Goal: Task Accomplishment & Management: Complete application form

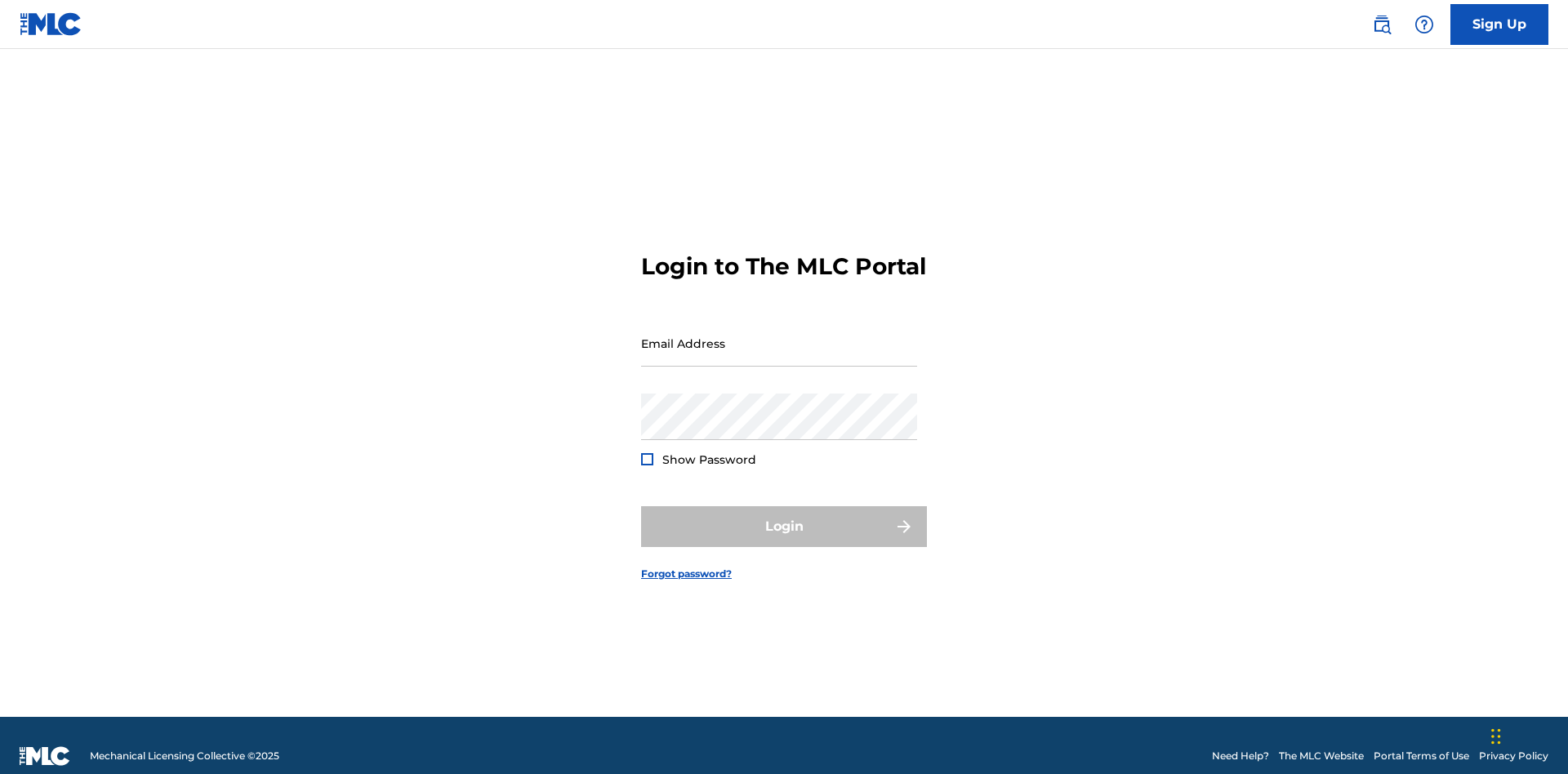
scroll to position [21, 0]
click at [1500, 23] on link "Sign Up" at bounding box center [1500, 24] width 98 height 41
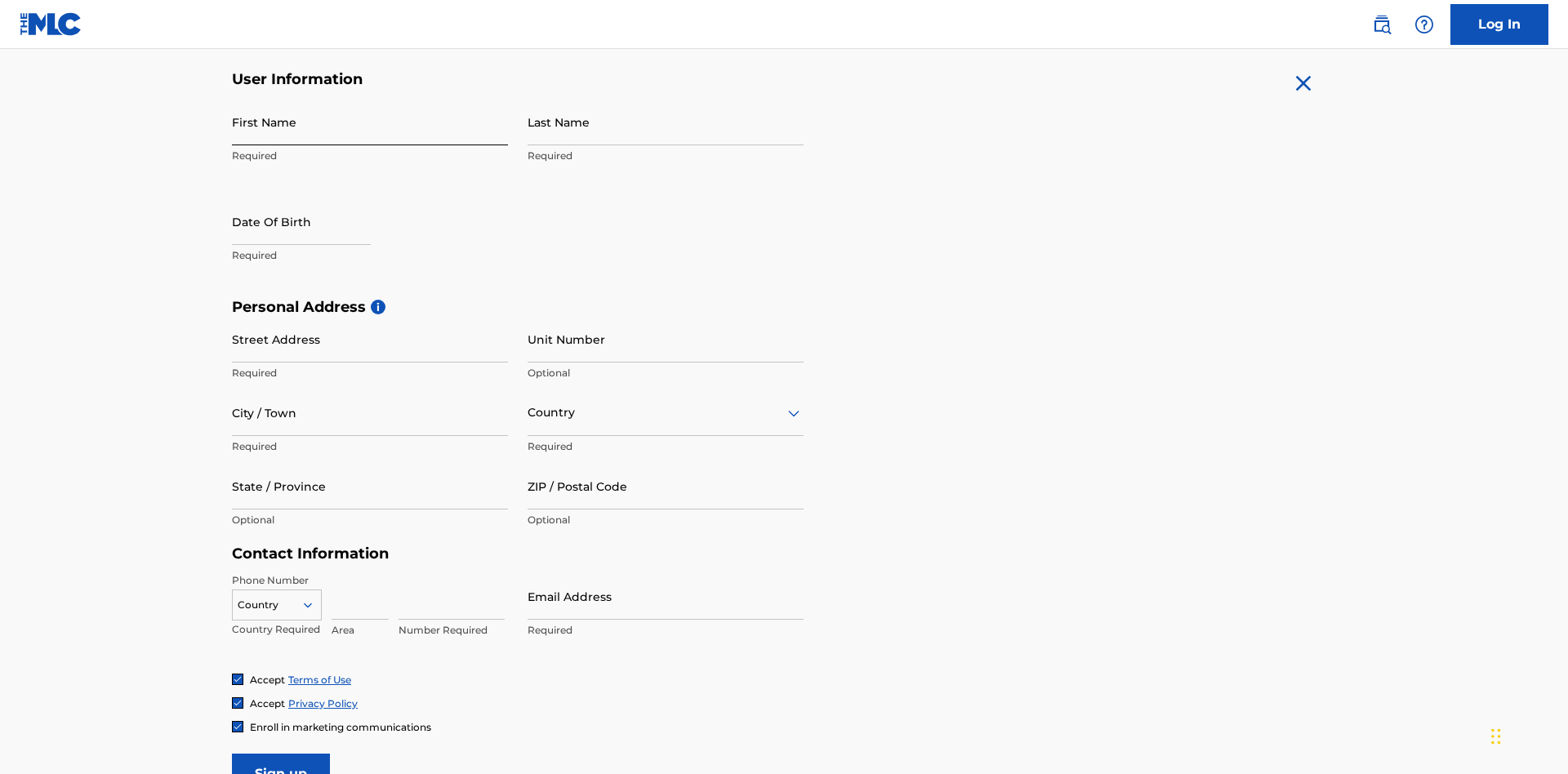
click at [370, 122] on input "First Name" at bounding box center [369, 123] width 276 height 47
type input "Nicole"
click at [666, 122] on input "Last Name" at bounding box center [666, 123] width 276 height 47
type input "Ribble"
click at [314, 199] on input "text" at bounding box center [301, 222] width 139 height 47
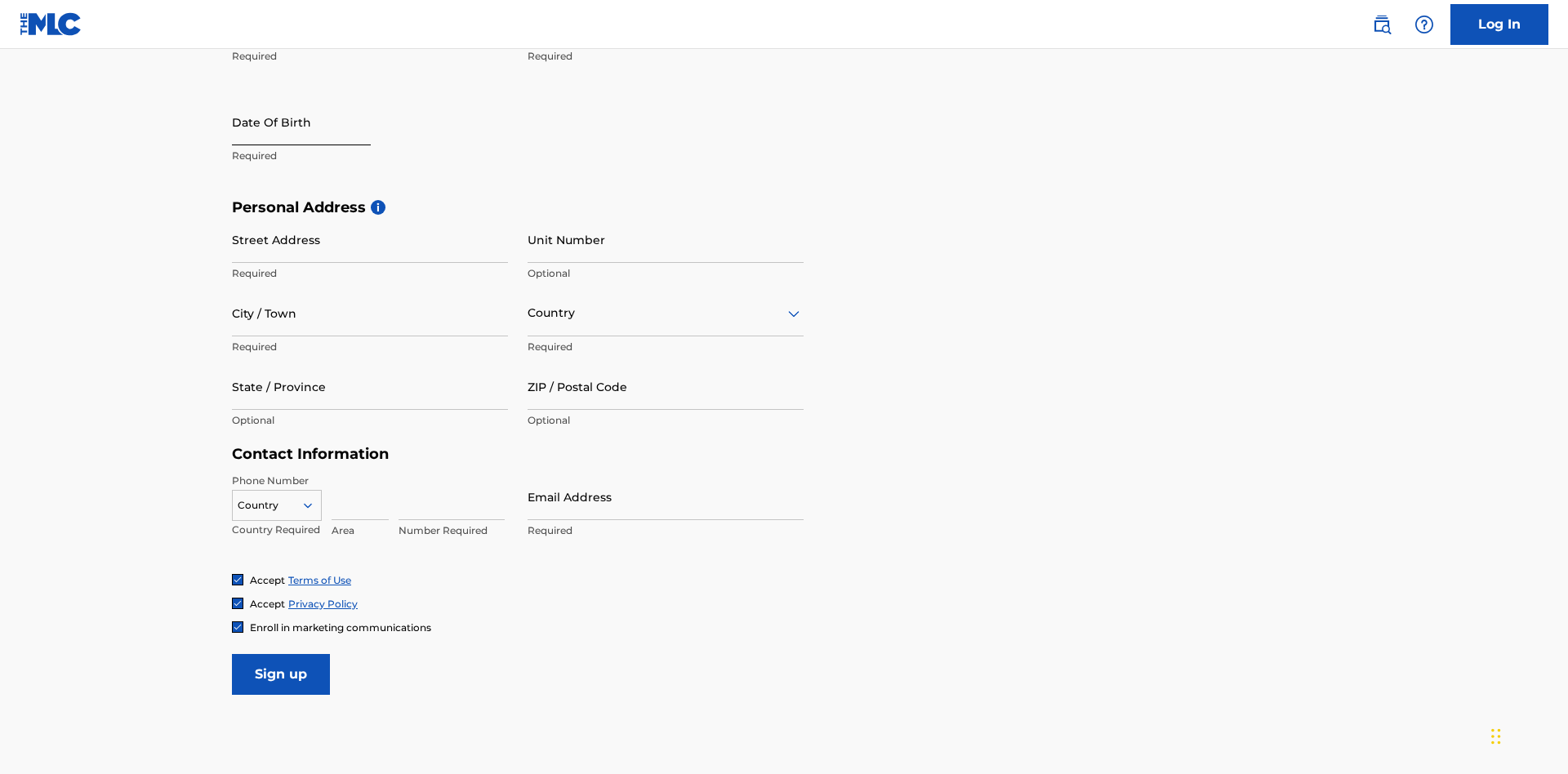
select select "8"
select select "2025"
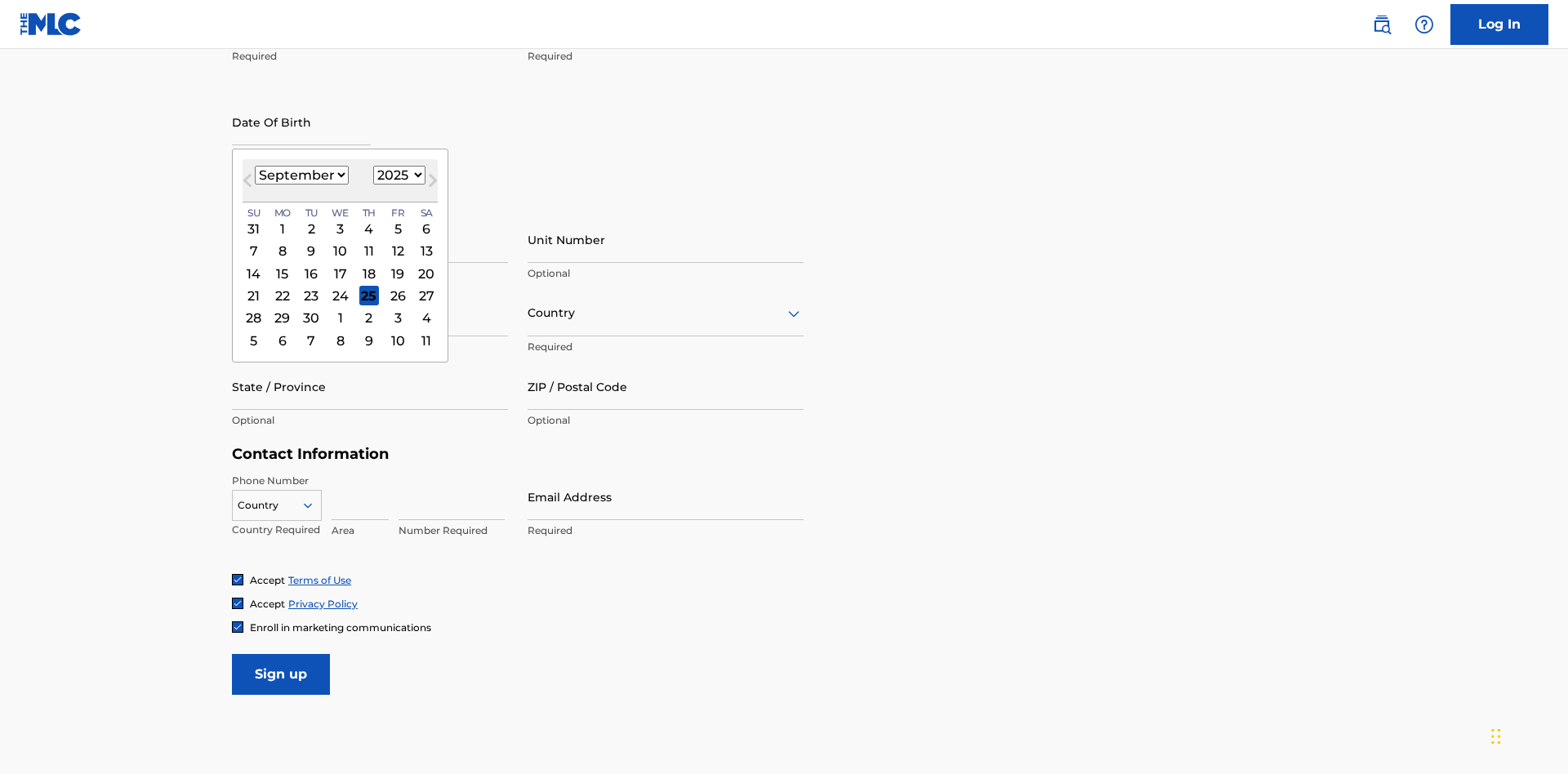
click at [300, 175] on select "January February March April May June July August September October November De…" at bounding box center [302, 175] width 94 height 19
select select "0"
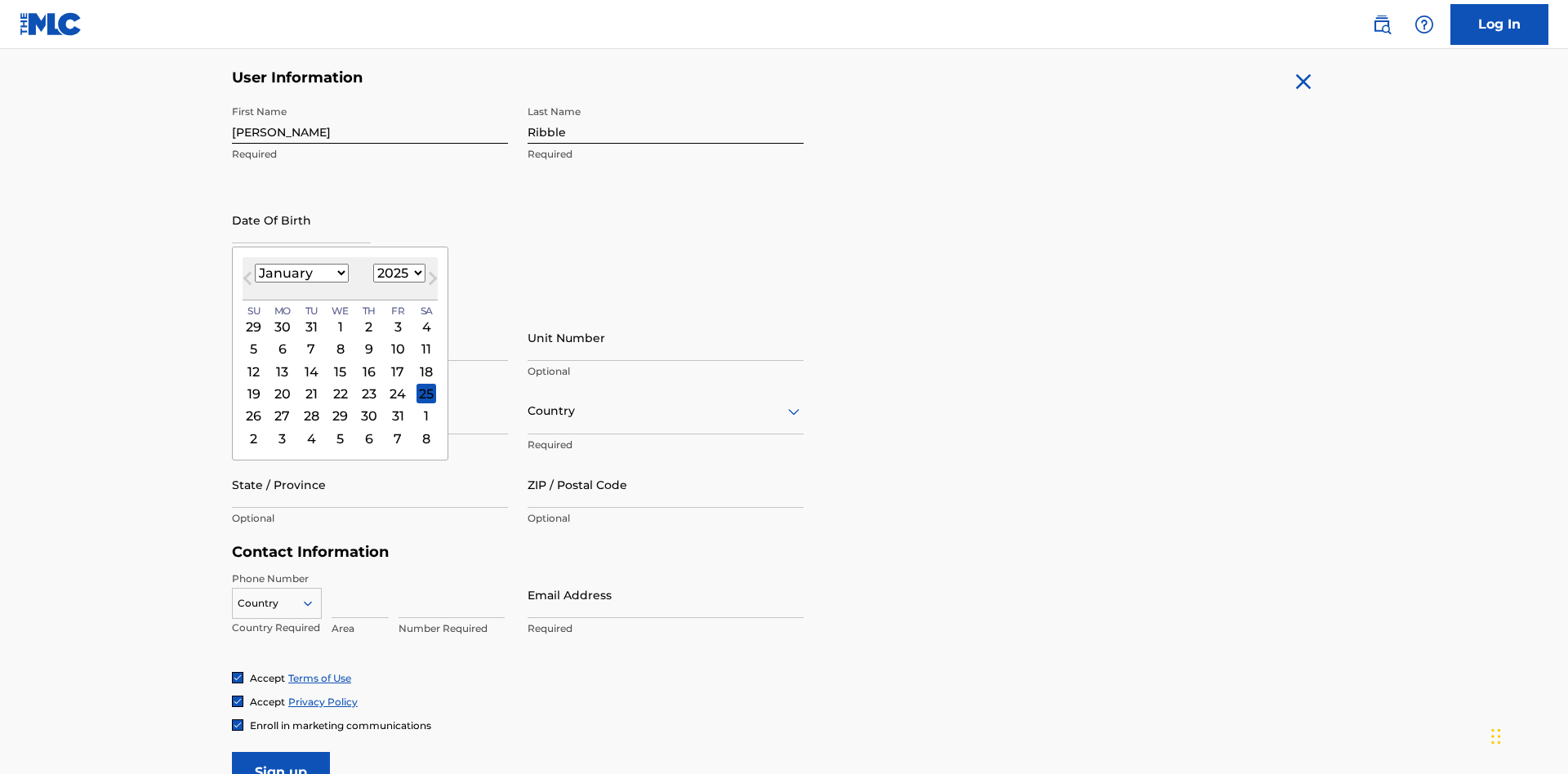
click at [397, 273] on select "1900 1901 1902 1903 1904 1905 1906 1907 1908 1909 1910 1911 1912 1913 1914 1915…" at bounding box center [400, 273] width 53 height 19
select select "1985"
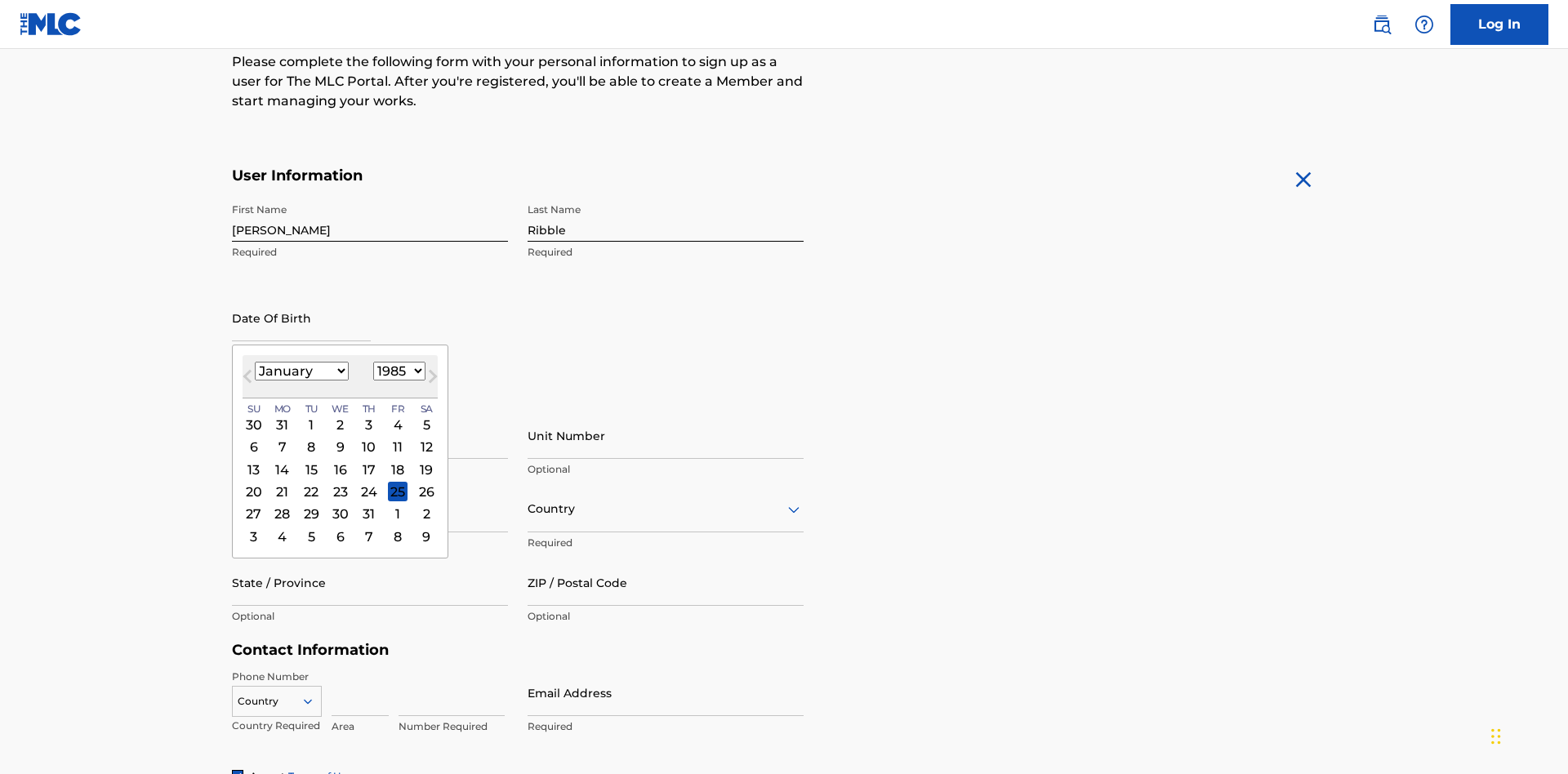
click at [397, 371] on select "1900 1901 1902 1903 1904 1905 1906 1907 1908 1909 1910 1911 1912 1913 1914 1915…" at bounding box center [400, 371] width 53 height 19
click at [310, 438] on div "8" at bounding box center [311, 448] width 20 height 20
type input "January 8 1985"
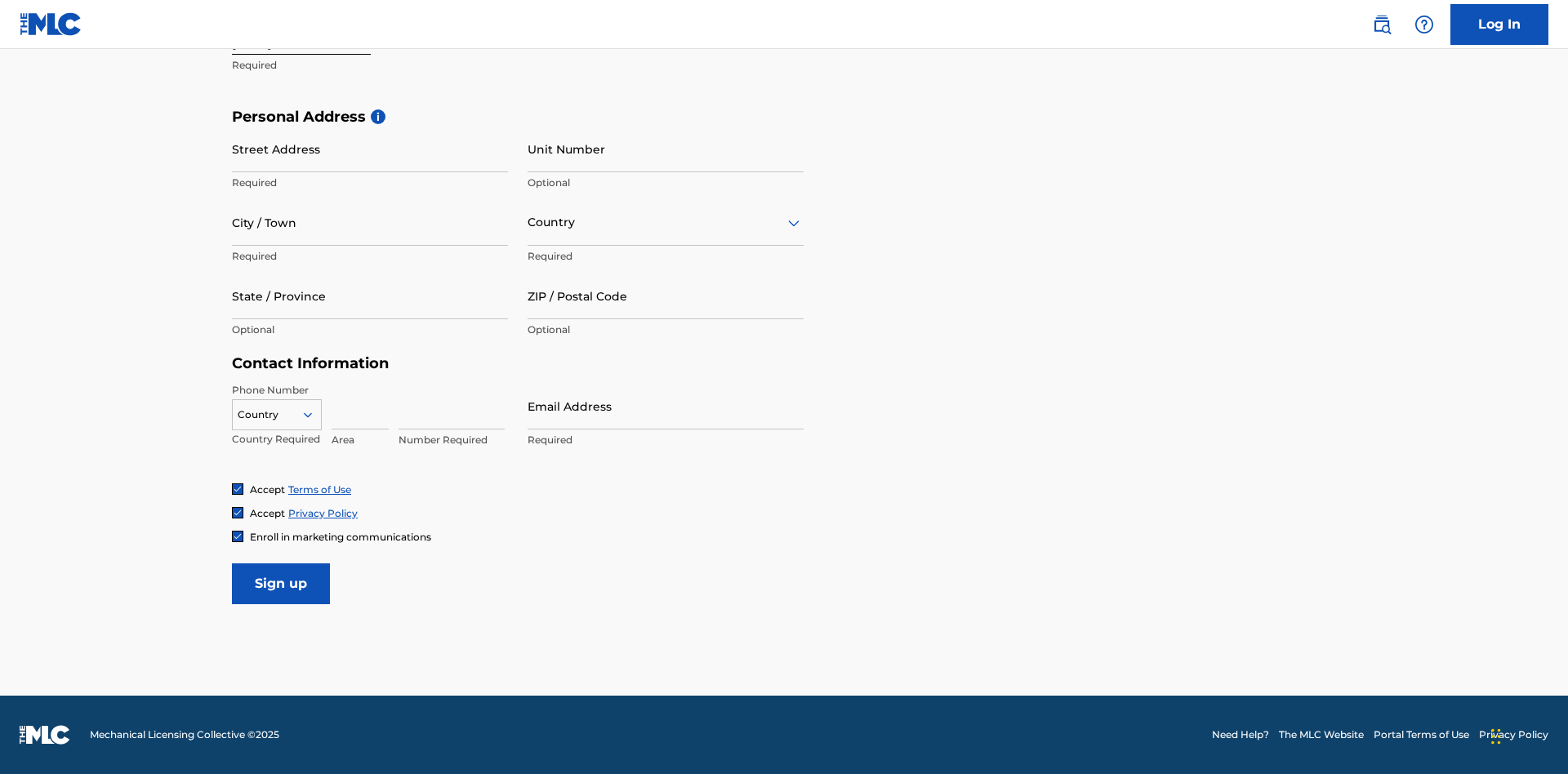
scroll to position [503, 0]
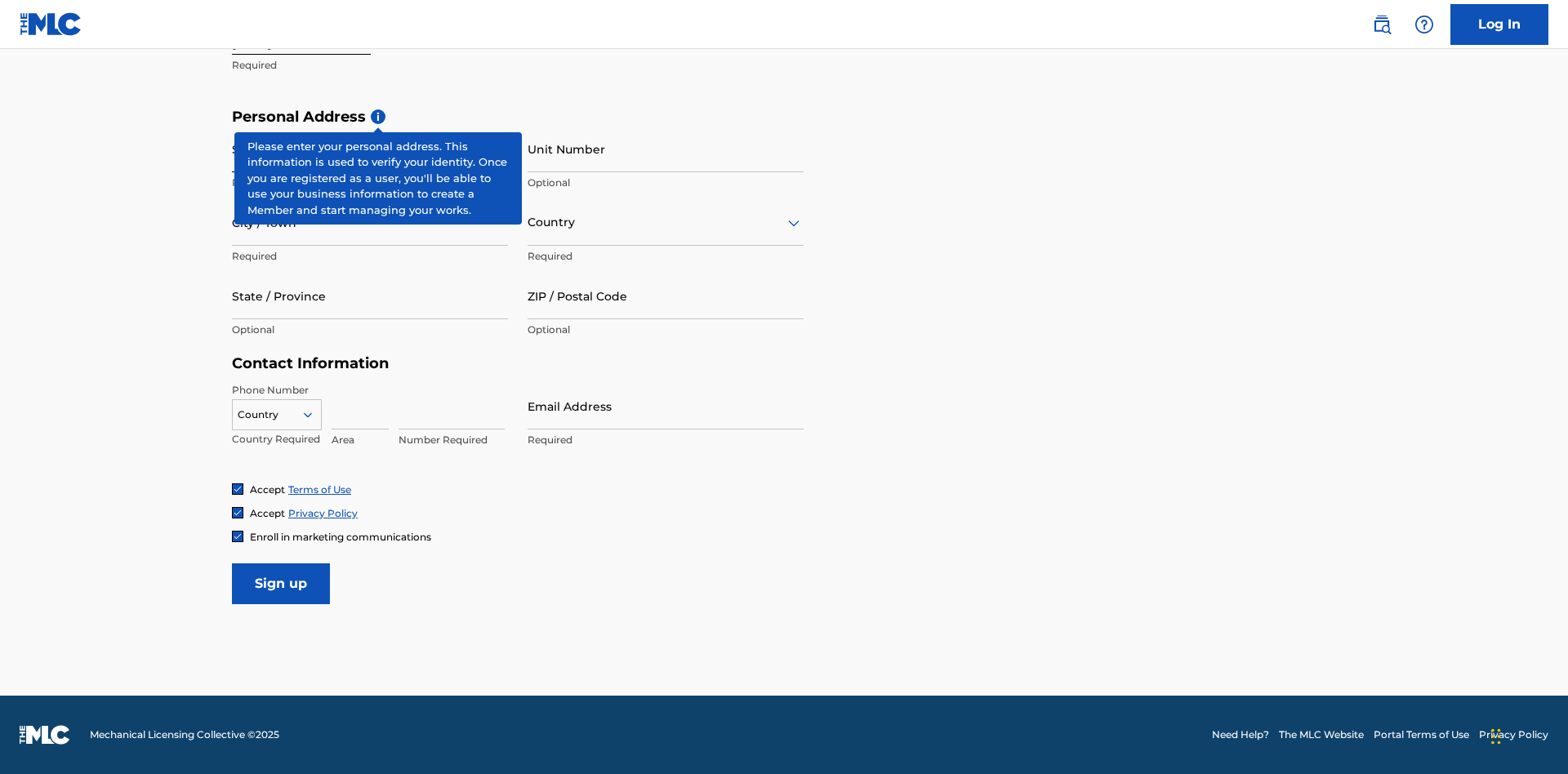
click at [370, 148] on input "Street Address" at bounding box center [369, 149] width 276 height 47
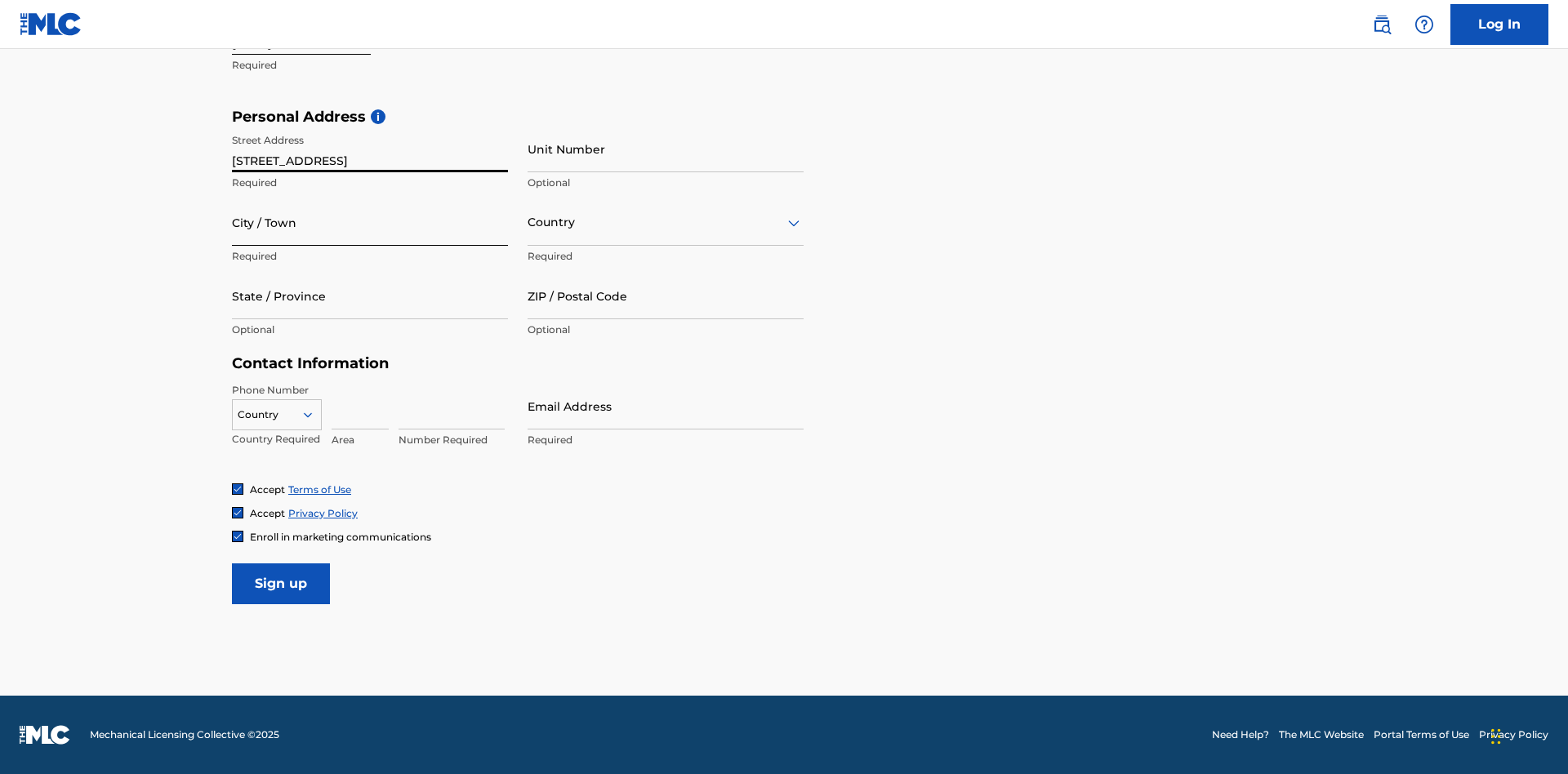
type input "9909 Elks Run Rd"
click at [370, 222] on input "City / Town" at bounding box center [369, 223] width 276 height 47
type input "Roseville"
click at [529, 222] on input "text" at bounding box center [530, 223] width 3 height 18
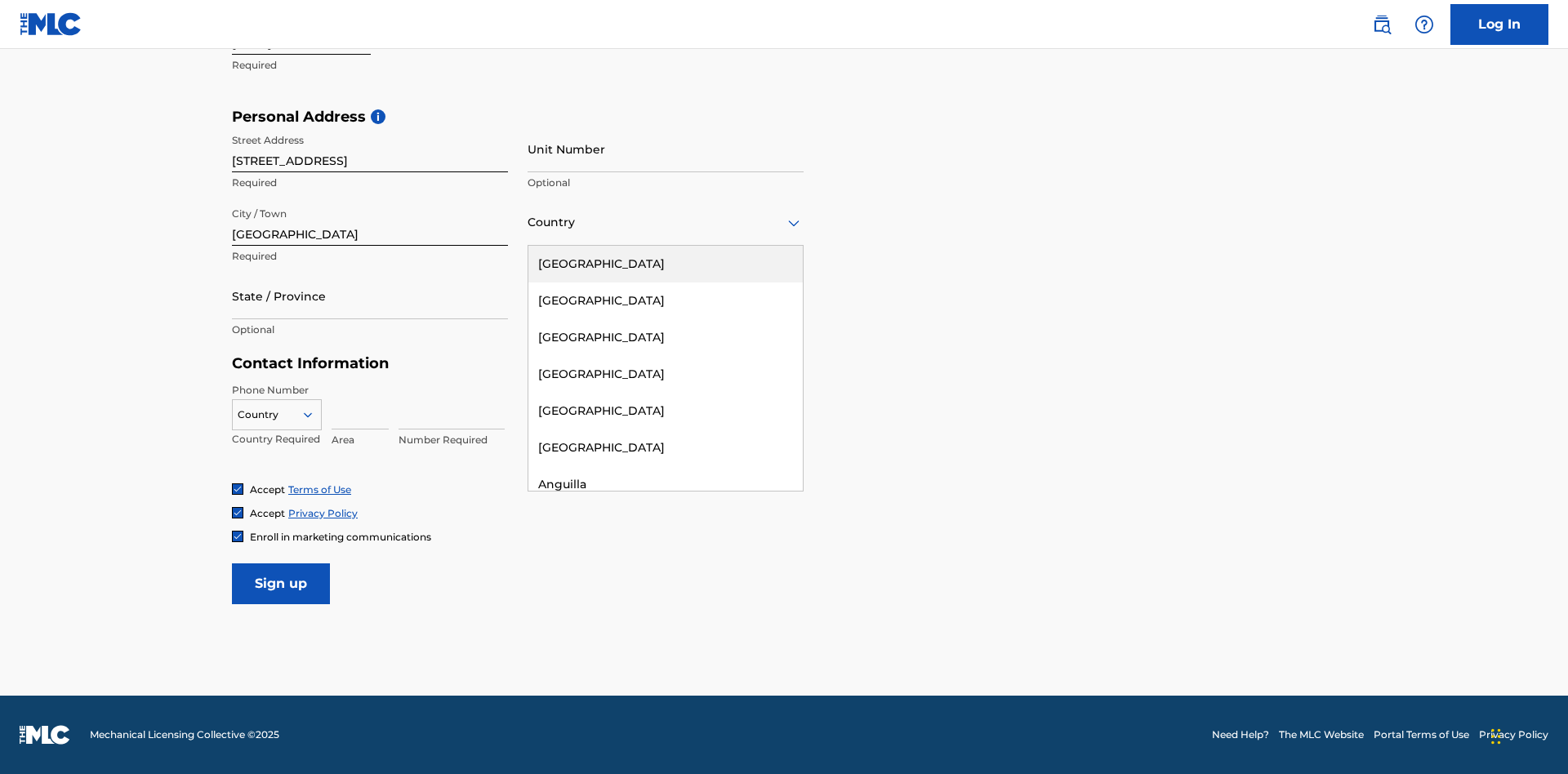
click at [666, 264] on div "United States" at bounding box center [666, 264] width 274 height 37
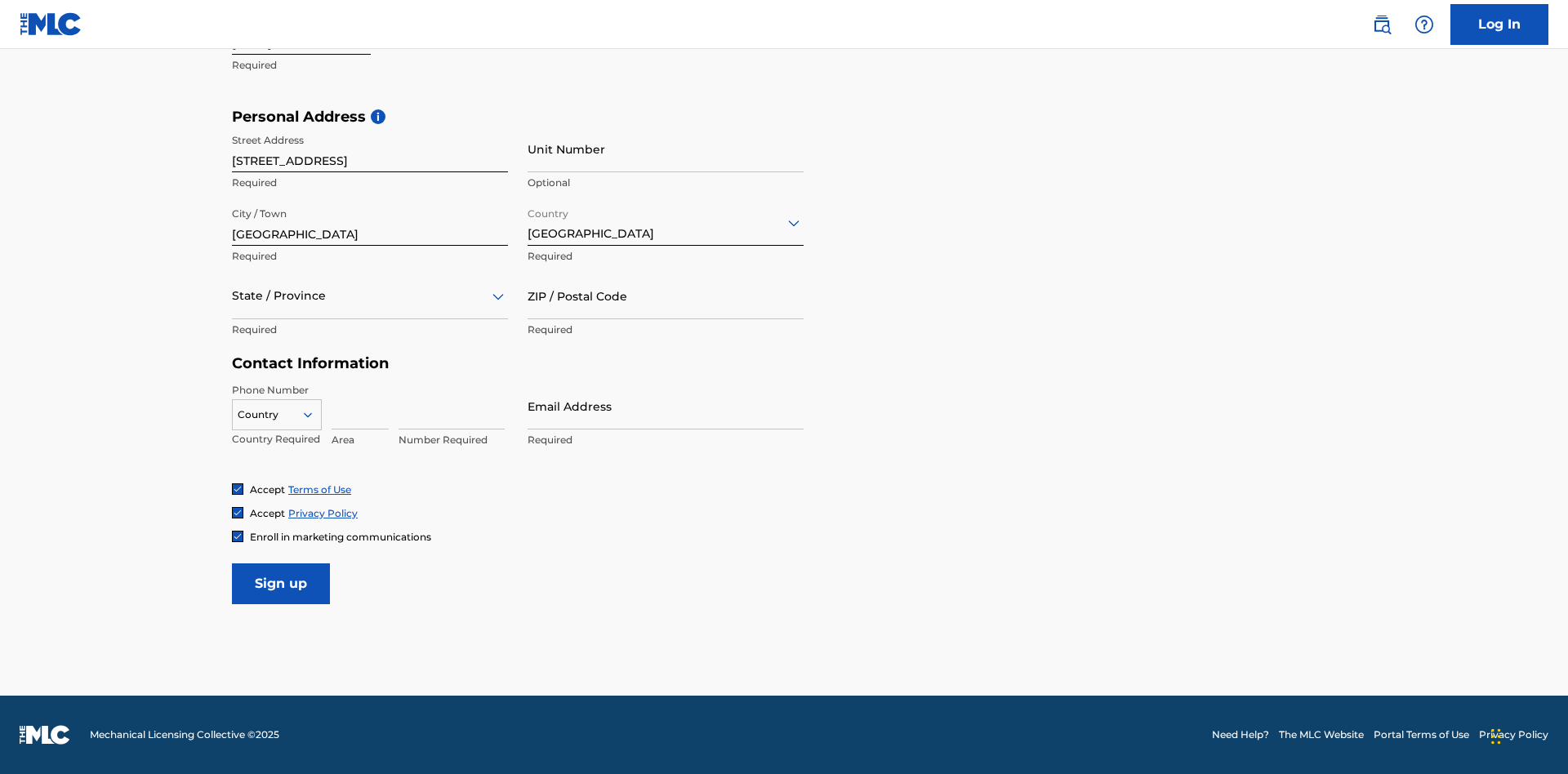
click at [370, 296] on div at bounding box center [369, 296] width 276 height 20
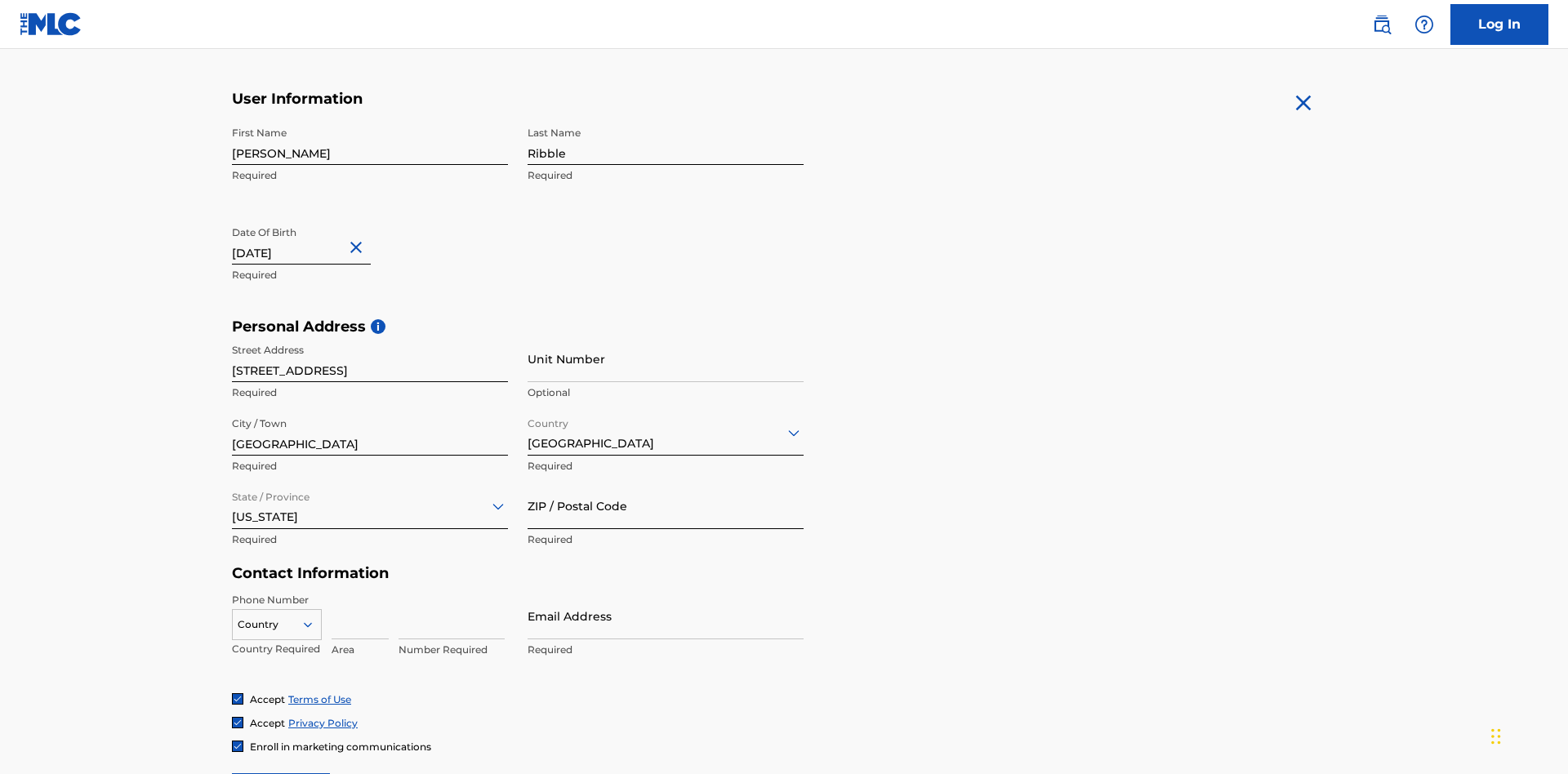
click at [666, 483] on input "ZIP / Postal Code" at bounding box center [666, 506] width 276 height 47
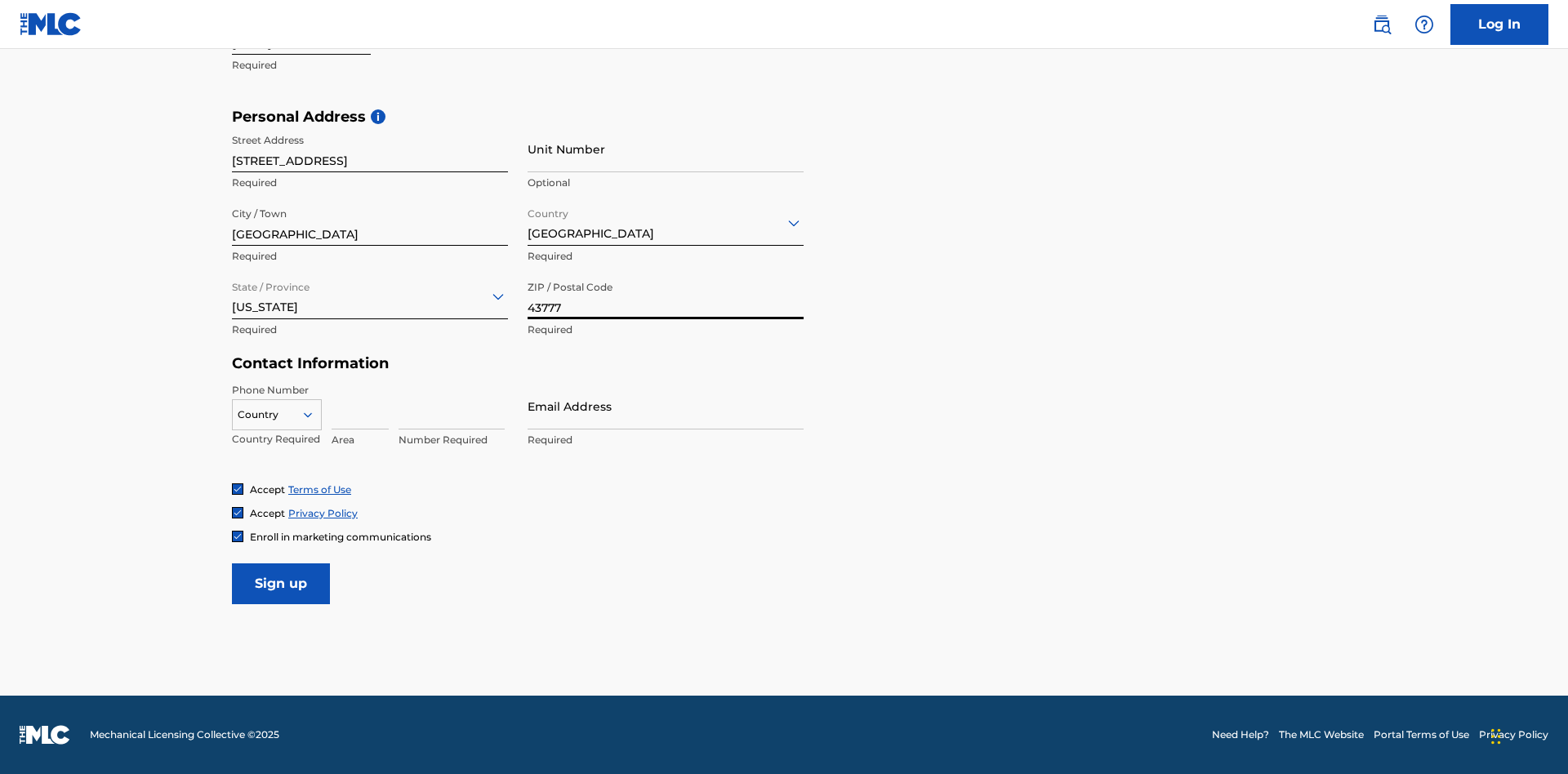
type input "43777"
click at [314, 415] on icon at bounding box center [308, 415] width 15 height 15
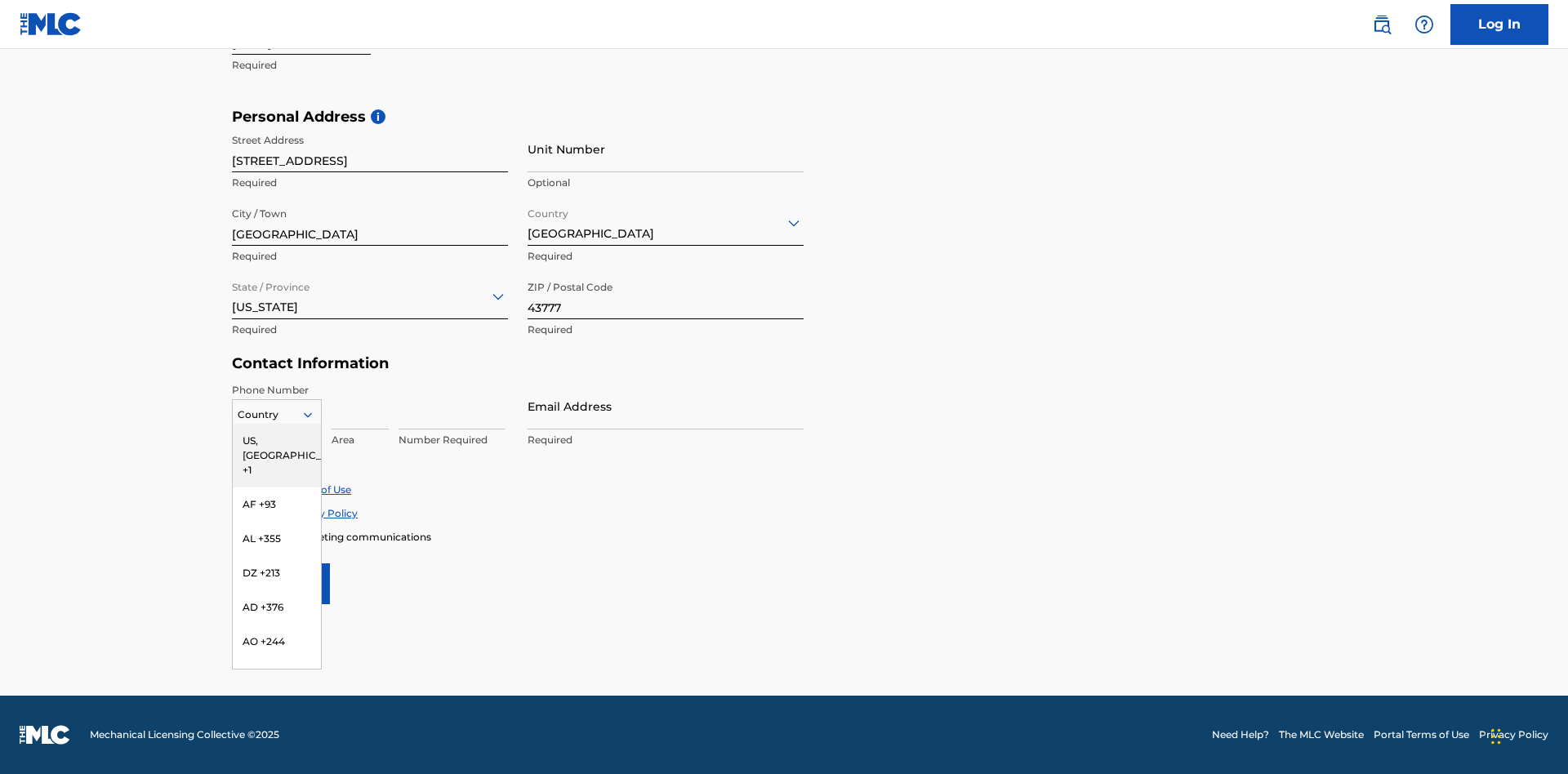
click at [277, 440] on div "US, [GEOGRAPHIC_DATA] +1" at bounding box center [277, 455] width 88 height 63
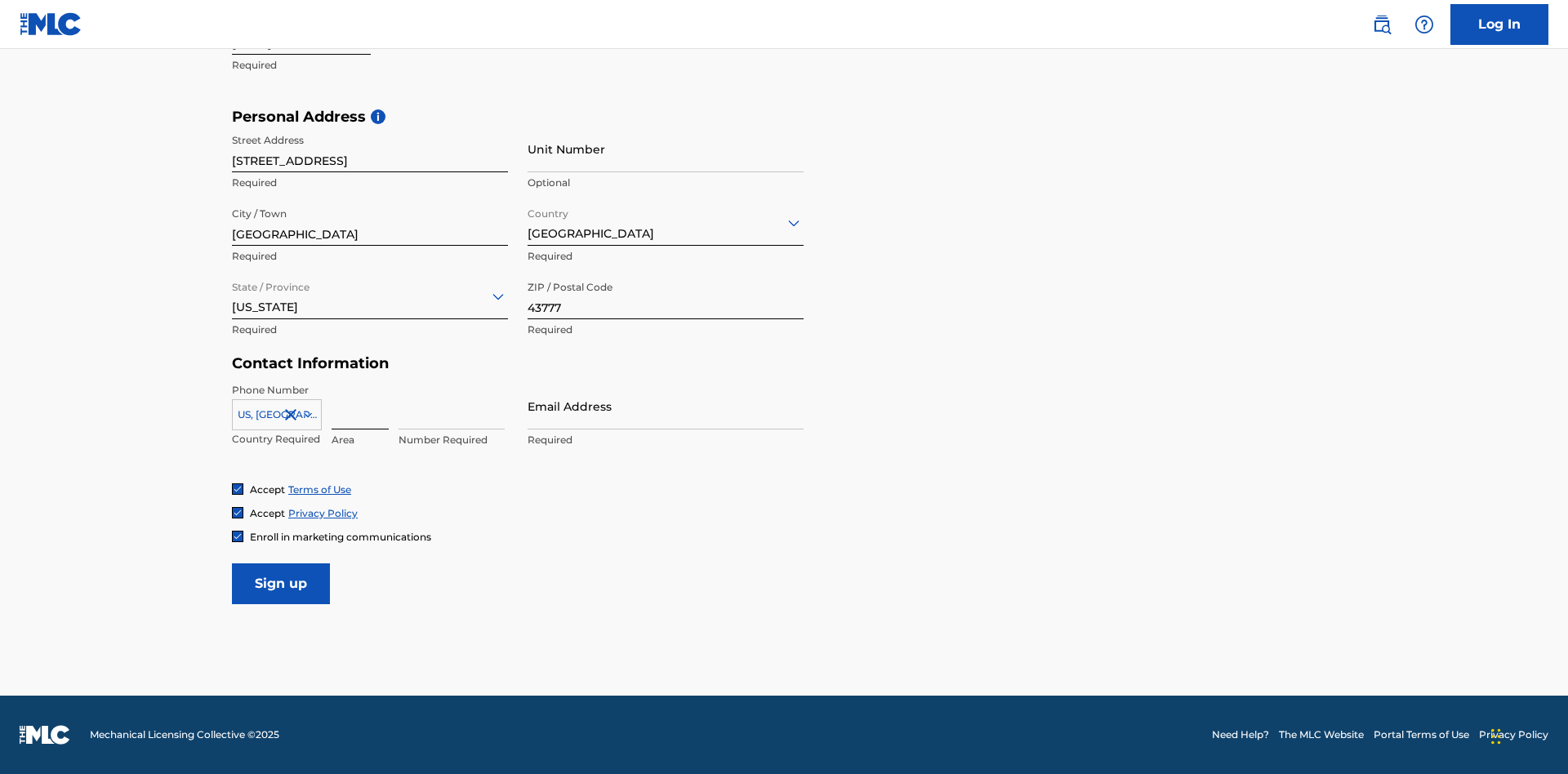
click at [360, 406] on input at bounding box center [360, 406] width 58 height 47
type input "740"
click at [452, 406] on input at bounding box center [451, 406] width 106 height 47
type input "8086351"
click at [666, 406] on input "Email Address" at bounding box center [666, 406] width 276 height 47
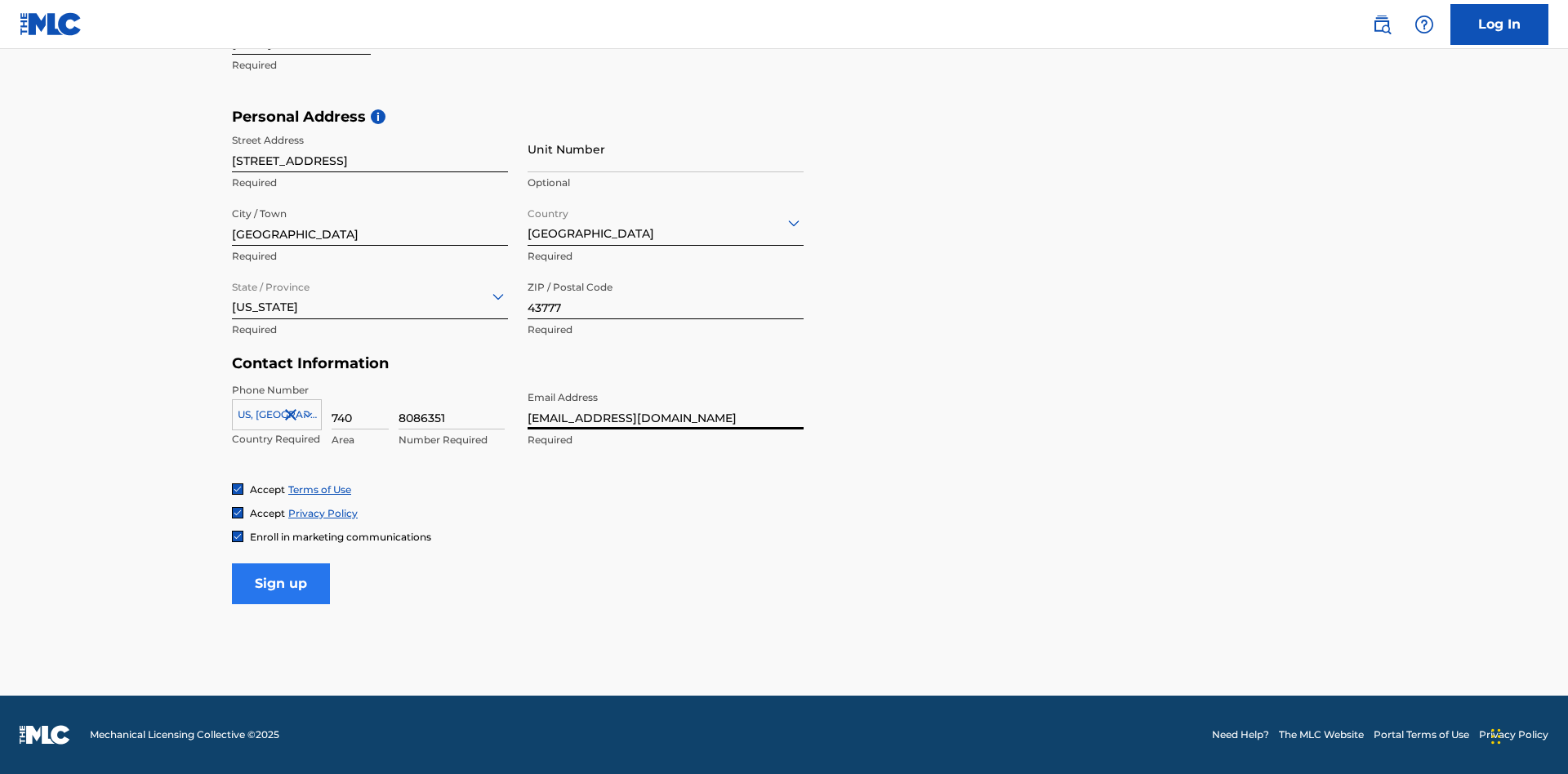
type input "[EMAIL_ADDRESS][DOMAIN_NAME]"
click at [281, 583] on input "Sign up" at bounding box center [281, 584] width 98 height 41
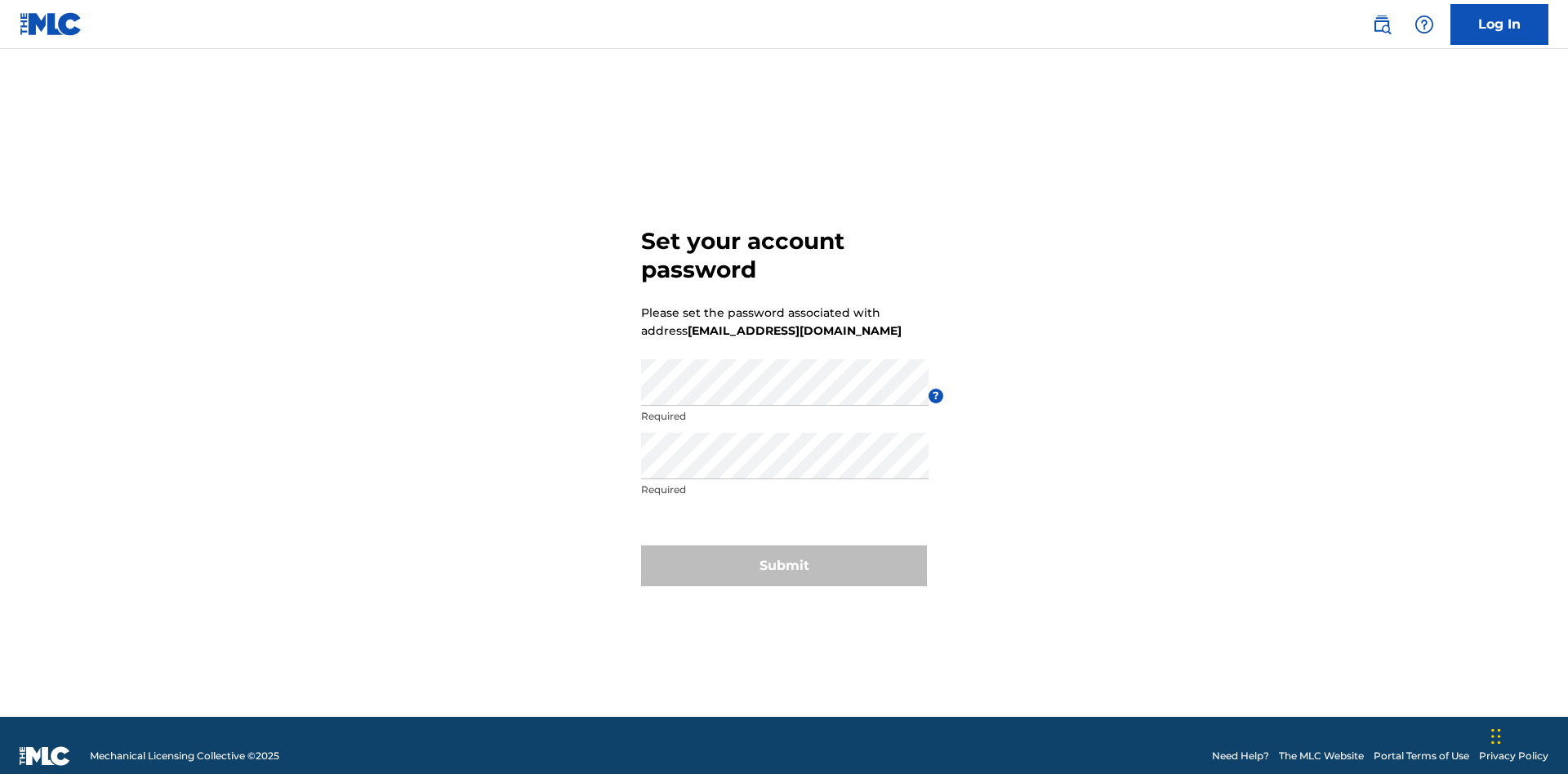
scroll to position [21, 0]
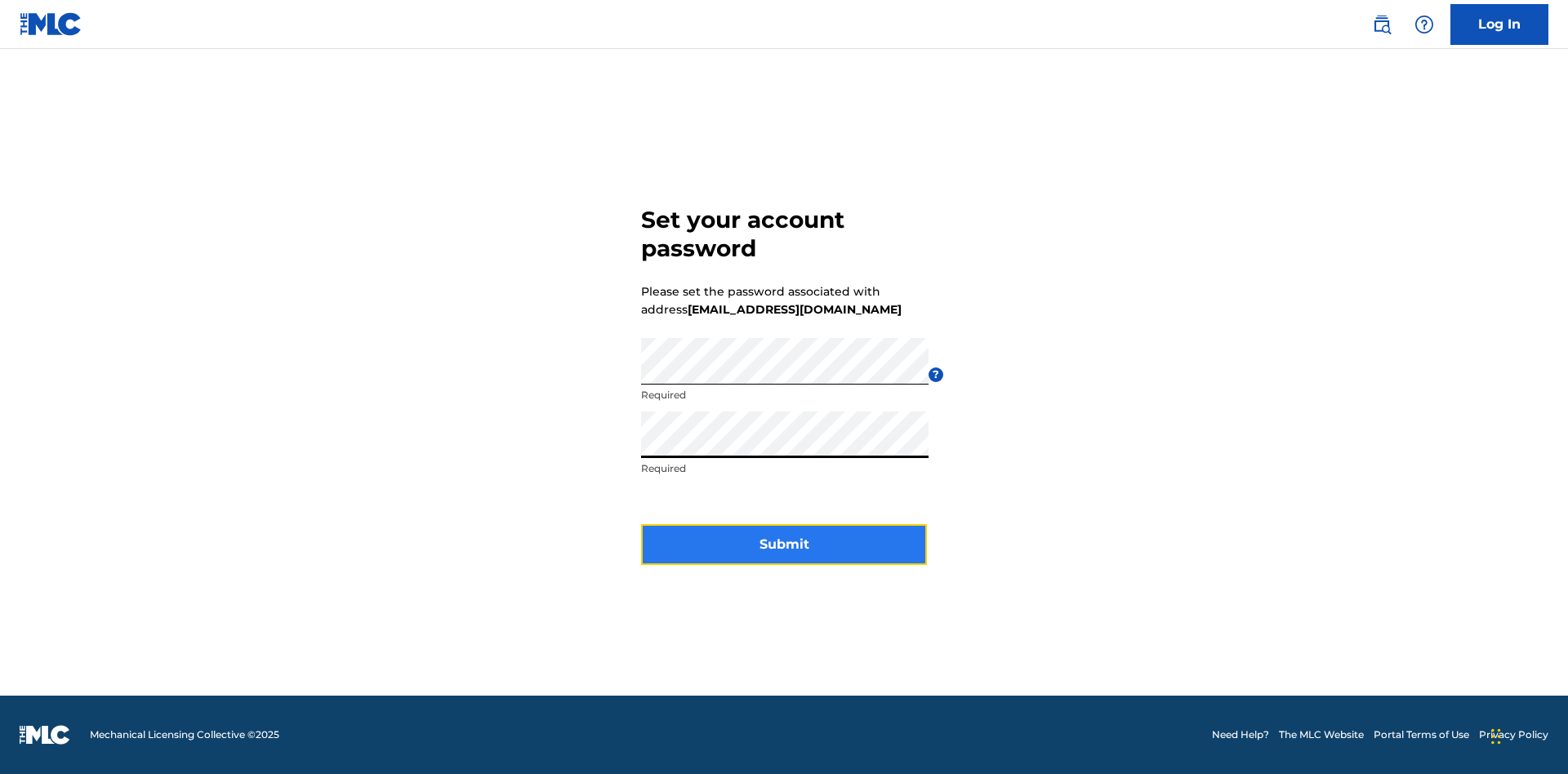
click at [784, 555] on button "Submit" at bounding box center [784, 545] width 286 height 41
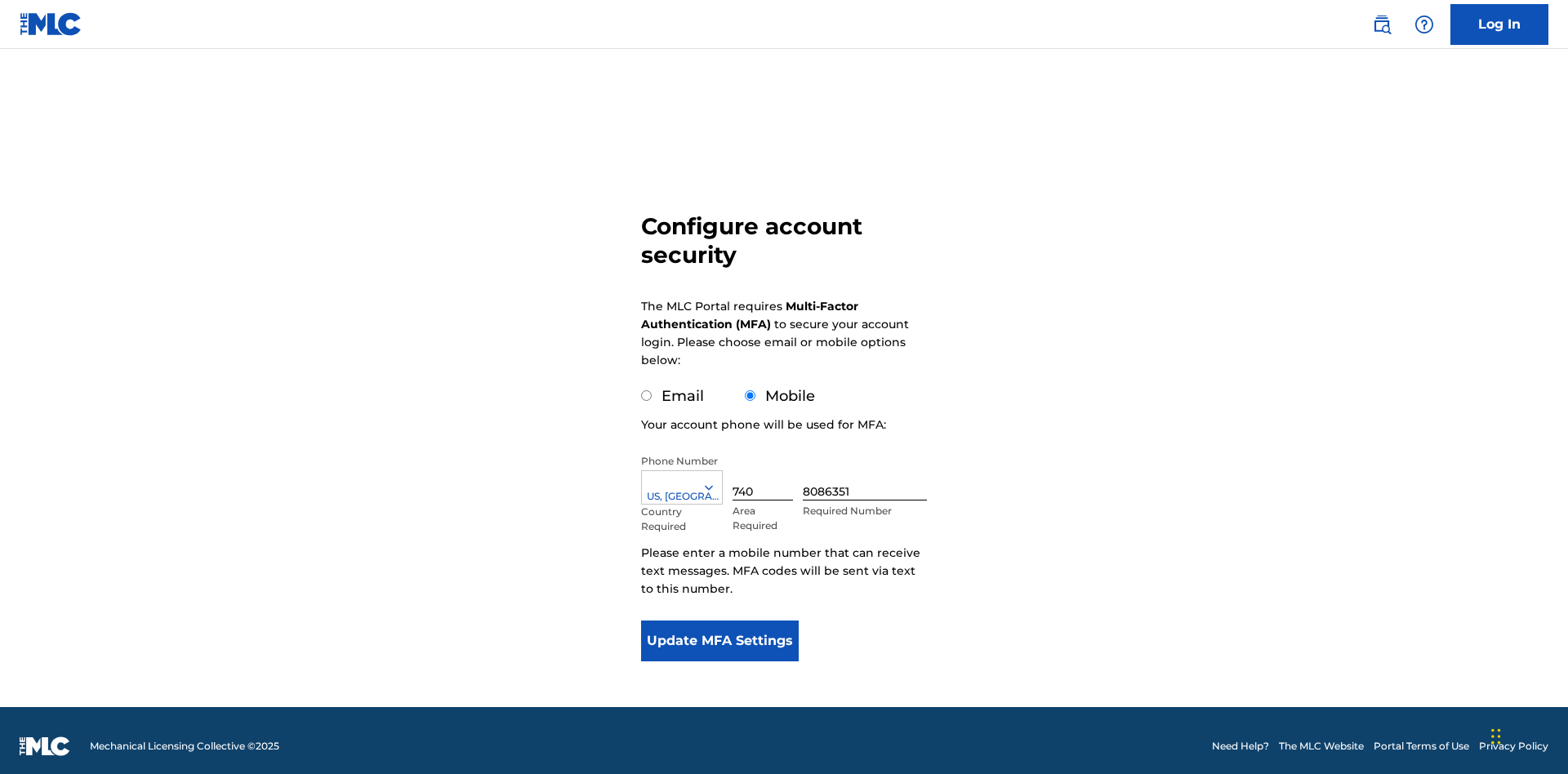
scroll to position [17, 0]
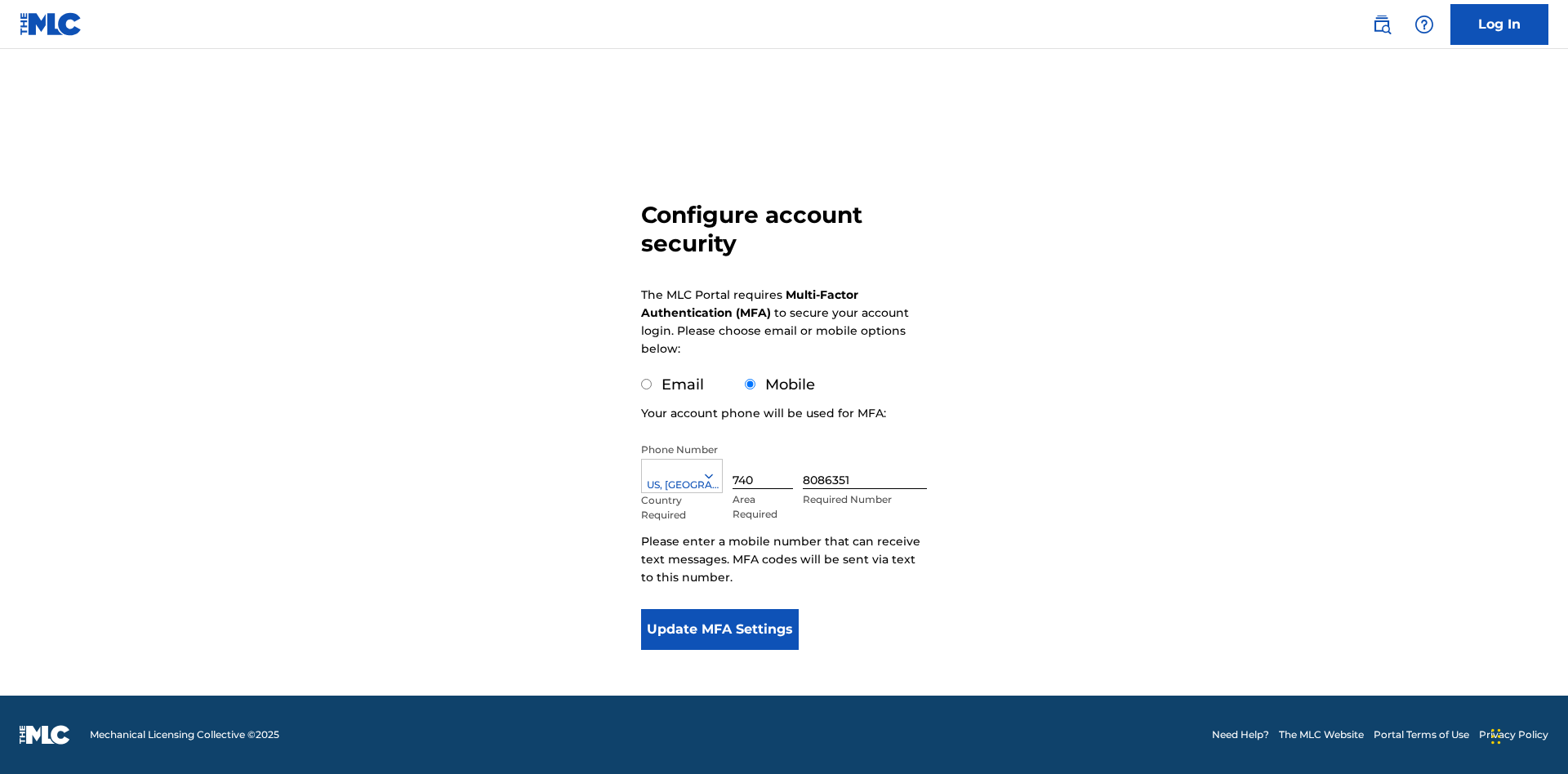
click at [647, 384] on input "Email" at bounding box center [646, 384] width 11 height 11
radio input "true"
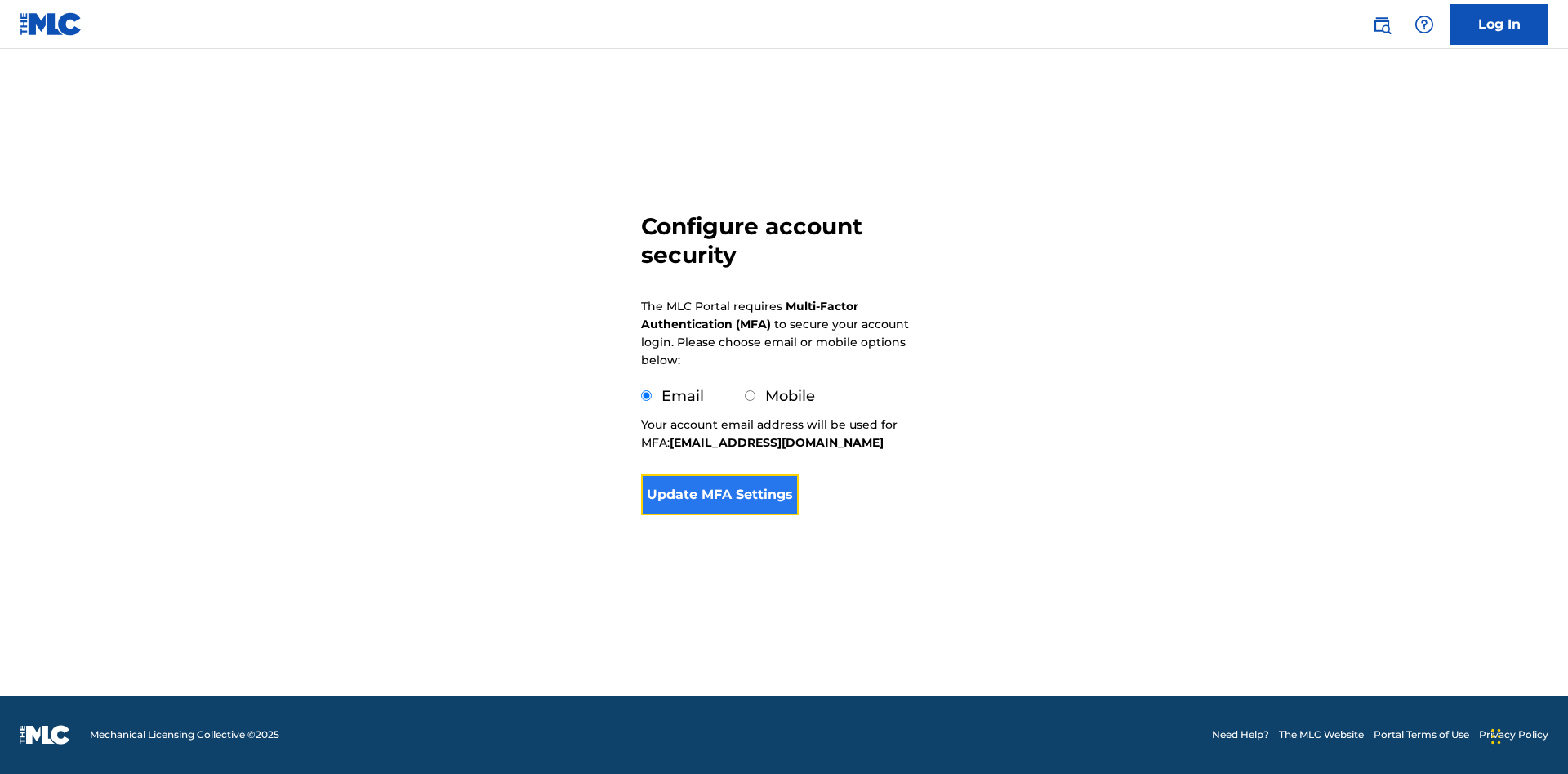
click at [720, 500] on button "Update MFA Settings" at bounding box center [720, 495] width 158 height 41
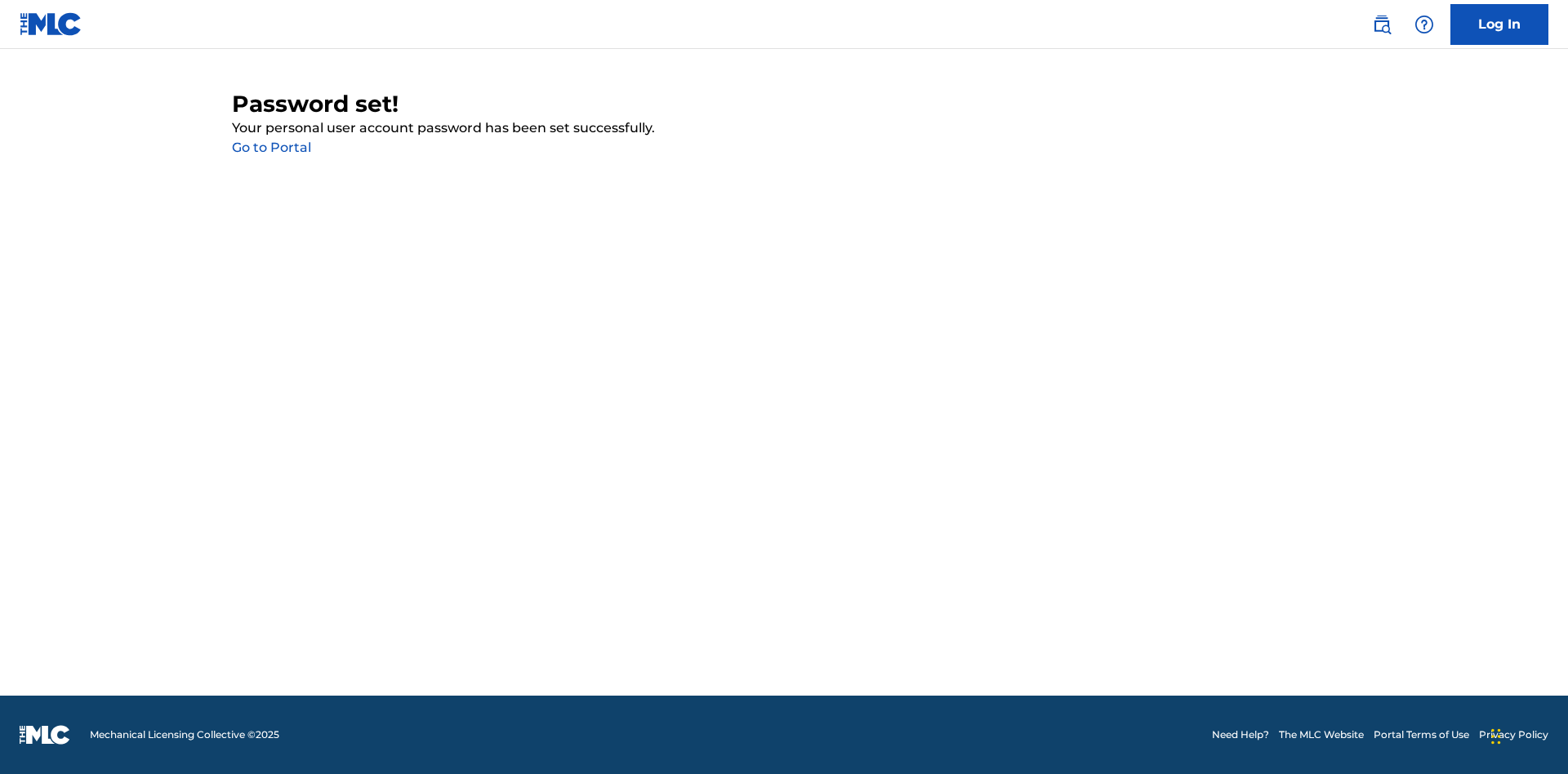
click at [271, 148] on link "Go to Portal" at bounding box center [271, 147] width 79 height 16
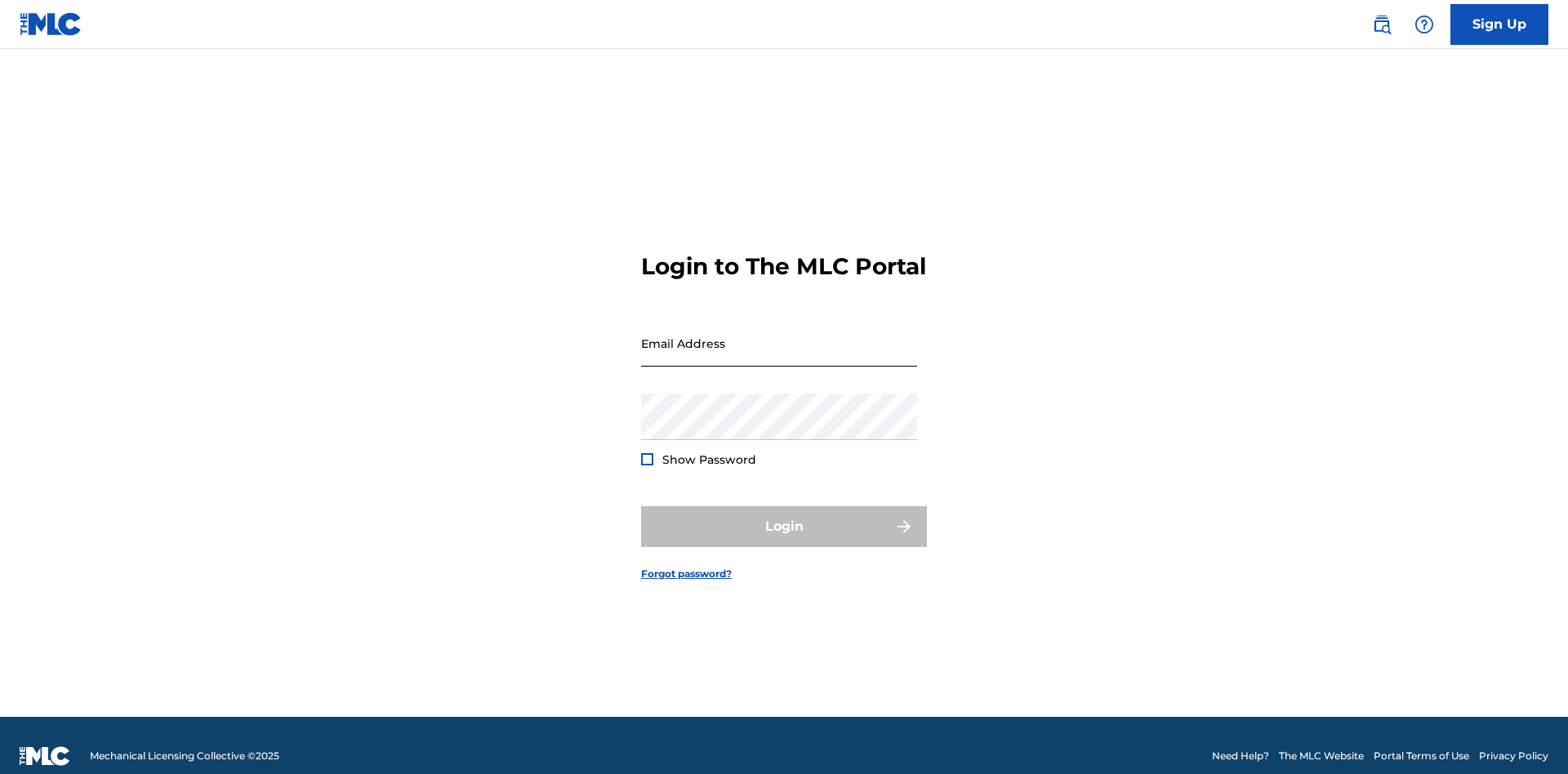
click at [779, 336] on input "Email Address" at bounding box center [779, 344] width 276 height 47
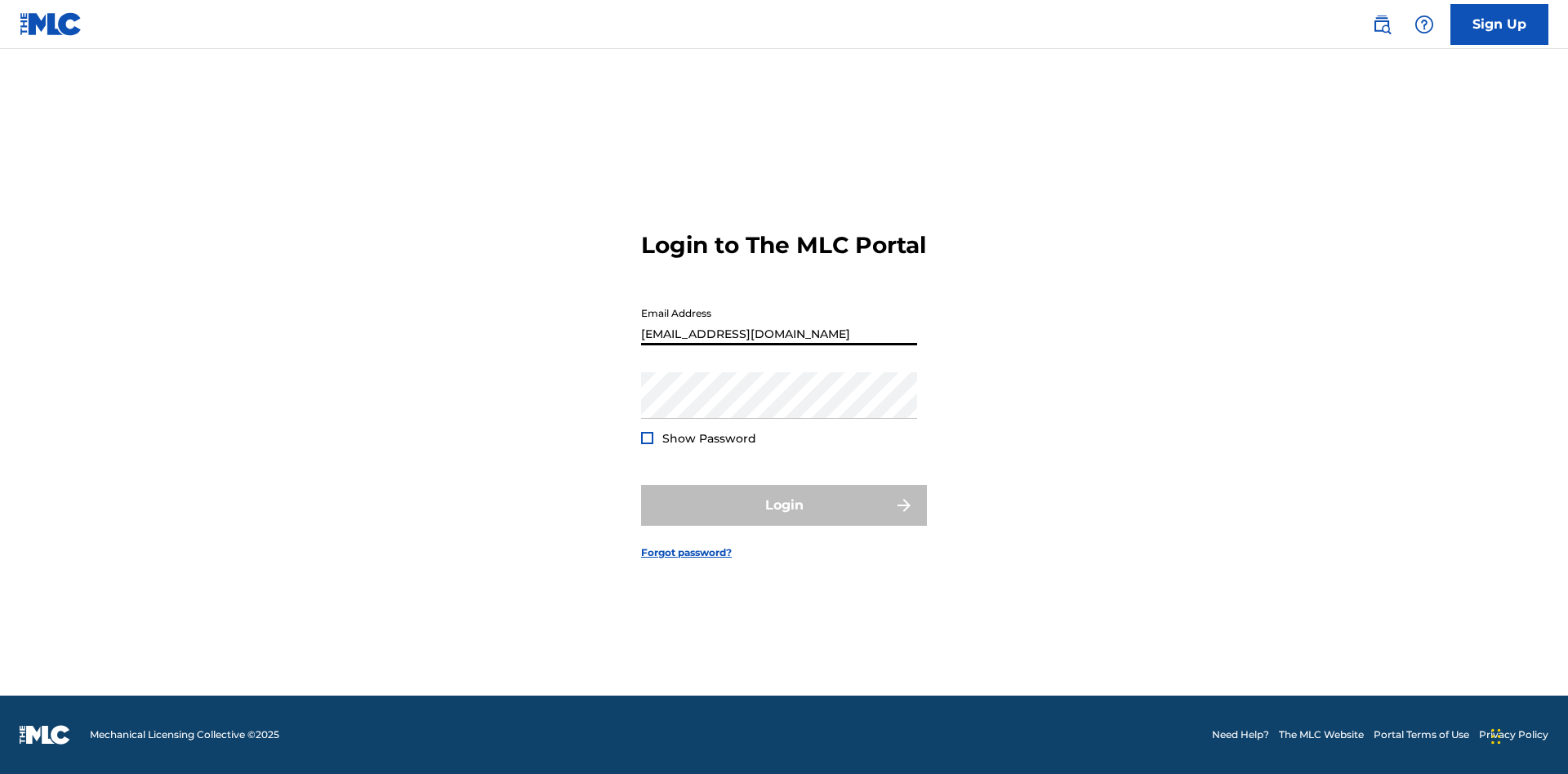
type input "[EMAIL_ADDRESS][DOMAIN_NAME]"
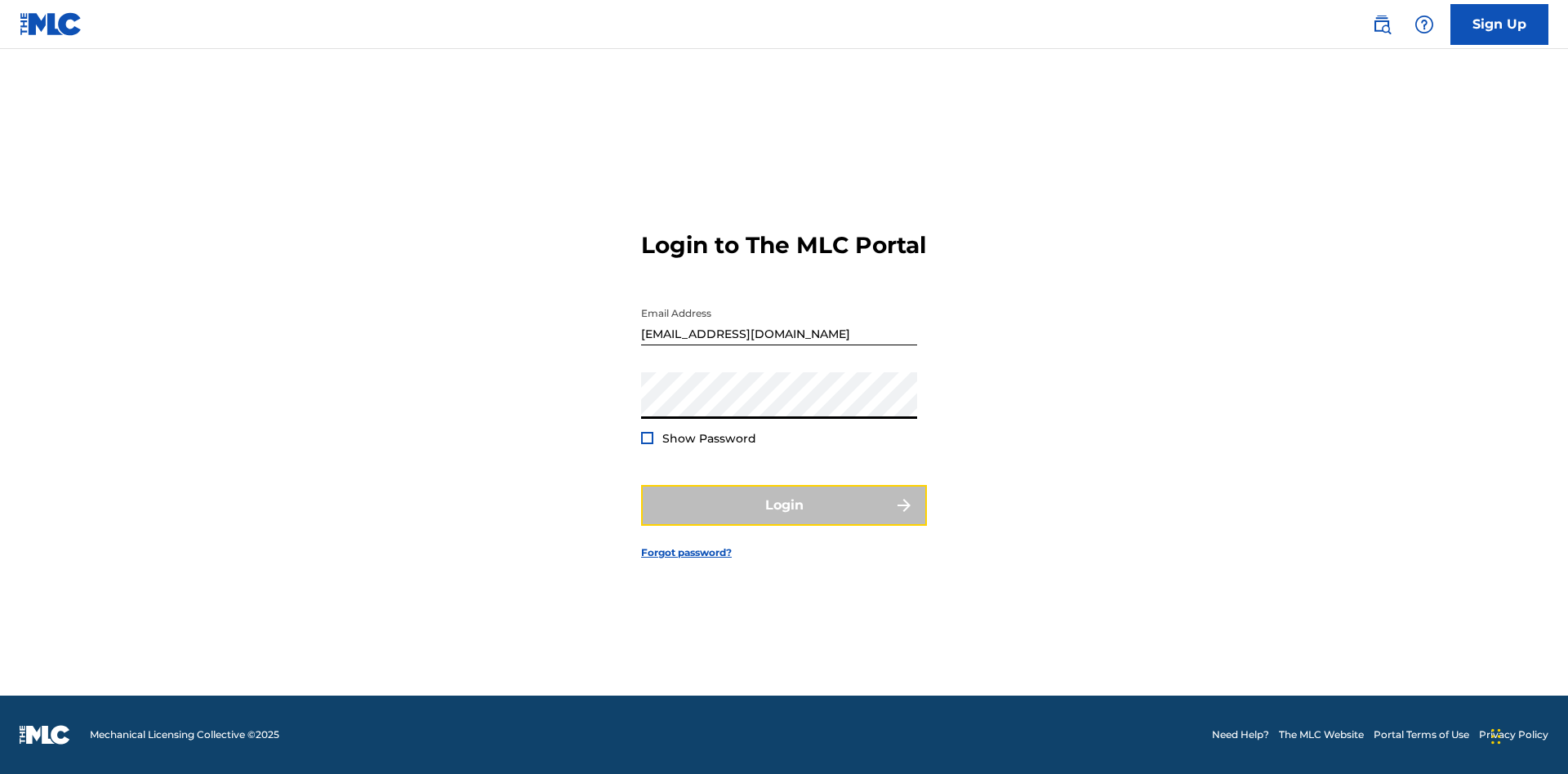
click at [784, 520] on button "Login" at bounding box center [784, 505] width 286 height 41
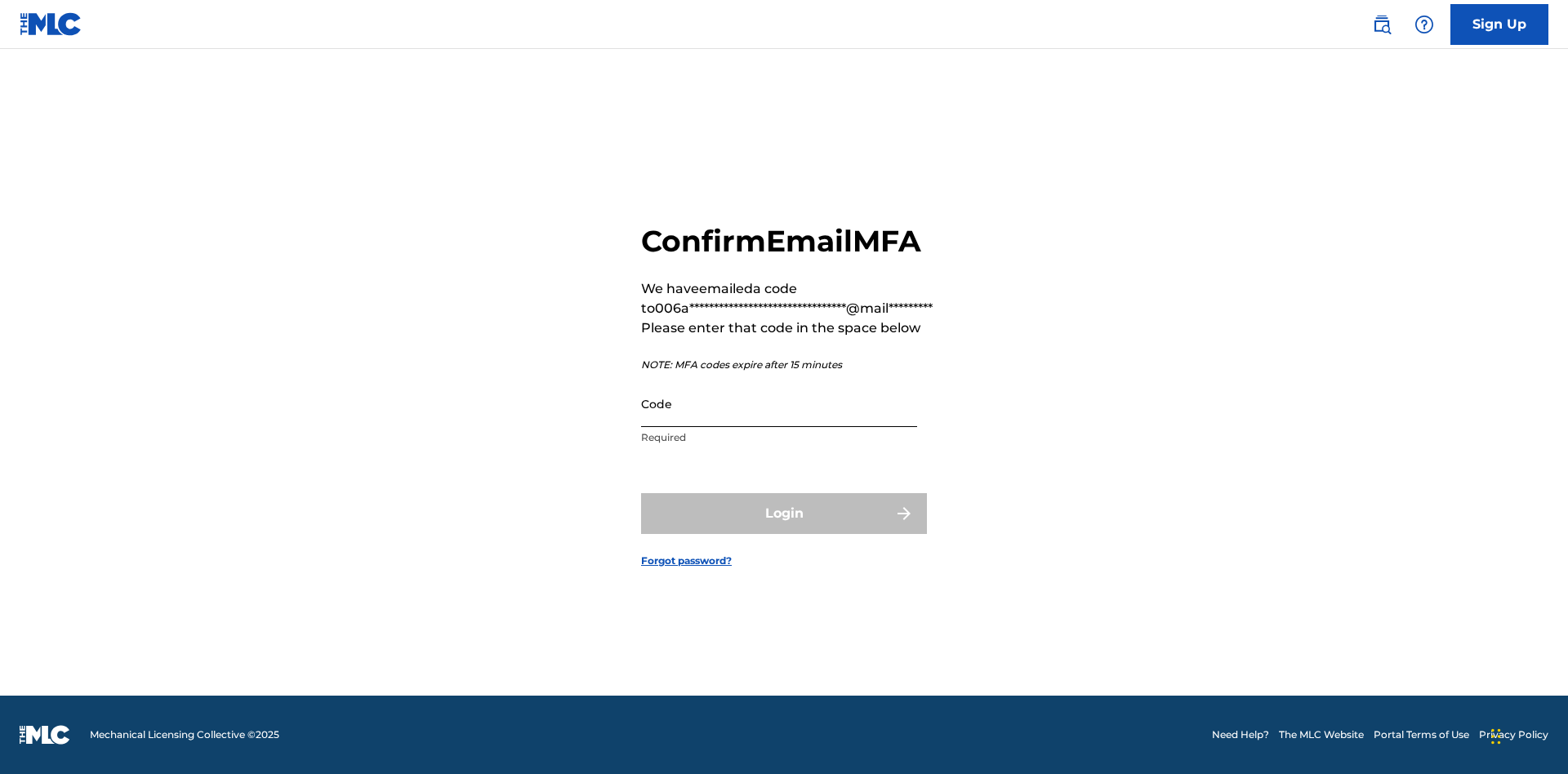
click at [779, 404] on input "Code" at bounding box center [779, 404] width 276 height 47
type input "737347"
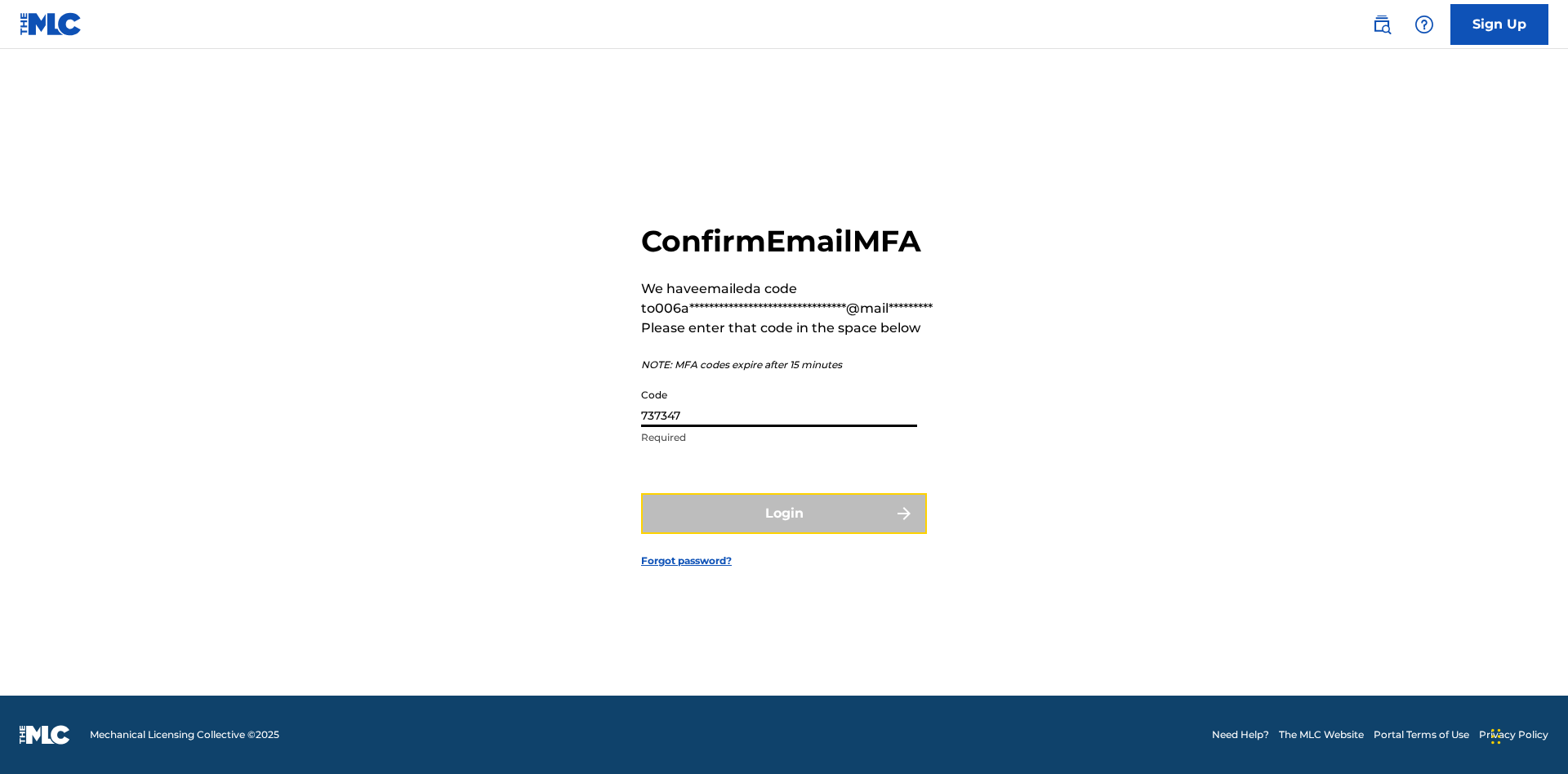
click at [784, 513] on button "Login" at bounding box center [784, 514] width 286 height 41
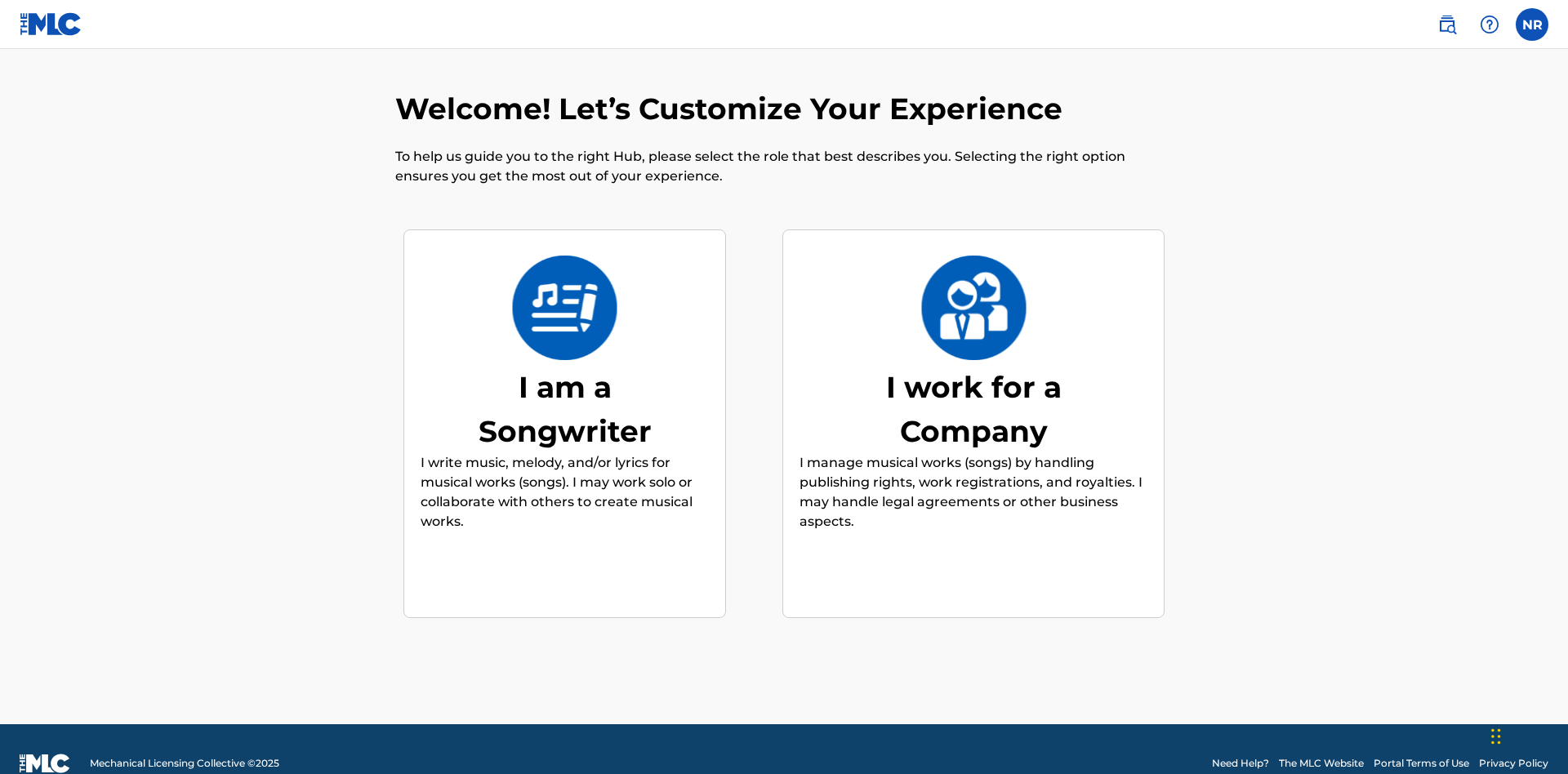
click at [565, 379] on div "I am a Songwriter" at bounding box center [565, 410] width 245 height 88
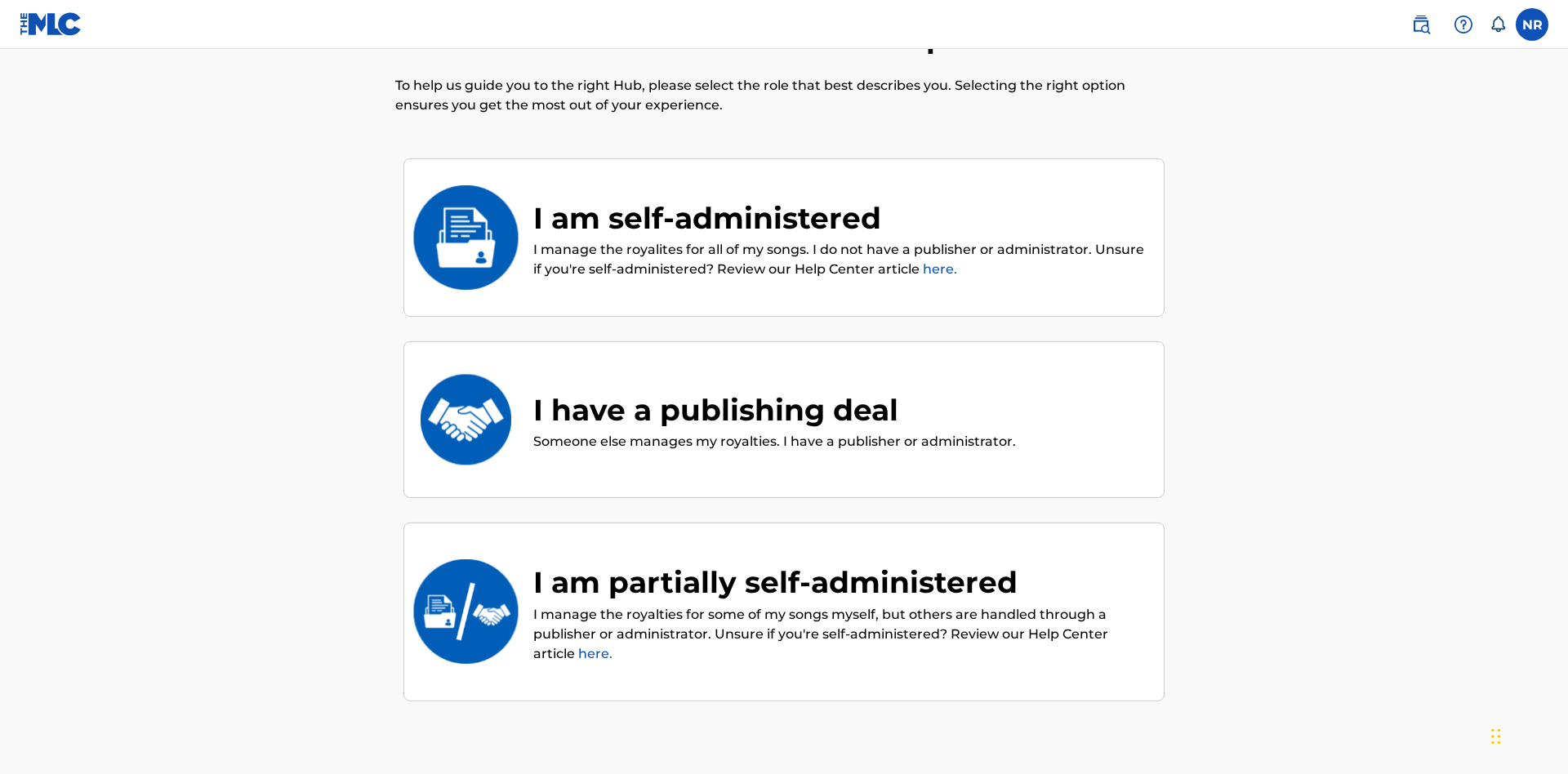
scroll to position [73, 0]
